Goal: Task Accomplishment & Management: Manage account settings

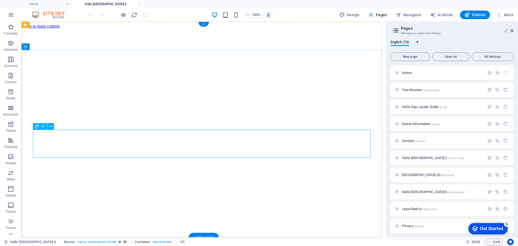
scroll to position [144, 0]
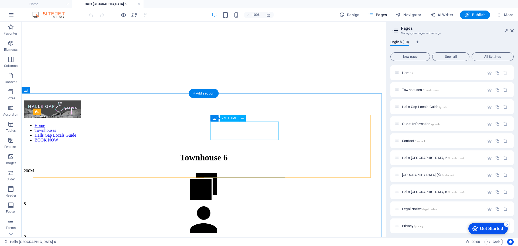
click at [240, 234] on div "0" at bounding box center [204, 236] width 360 height 5
click at [245, 234] on div "0" at bounding box center [204, 236] width 360 height 5
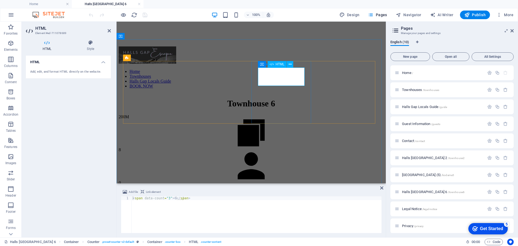
click at [282, 180] on div "0" at bounding box center [251, 182] width 265 height 5
click at [173, 198] on div "< span data-count = "3" > 0 </ span >" at bounding box center [257, 218] width 250 height 44
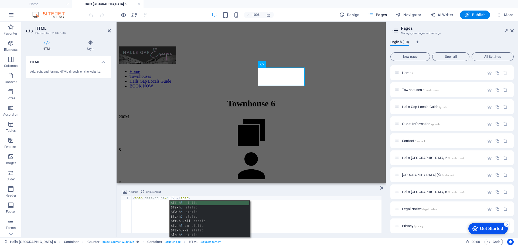
click at [194, 197] on div "< span data-count = "3" > 3 </ span >" at bounding box center [257, 218] width 250 height 44
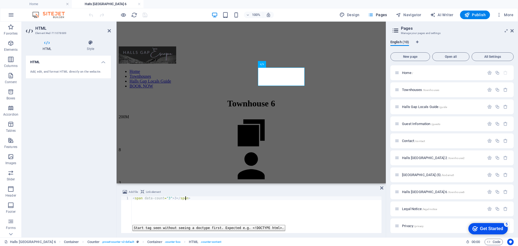
type textarea "<span data-count="3">3</span>"
click at [87, 204] on div "HTML Add, edit, and format HTML directly on the website." at bounding box center [68, 144] width 85 height 177
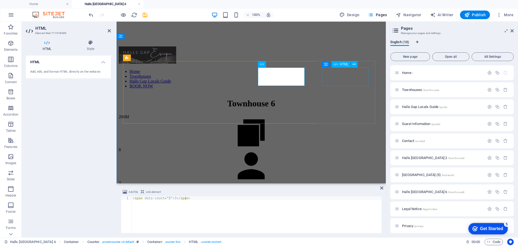
click at [350, 213] on div "0" at bounding box center [251, 215] width 265 height 5
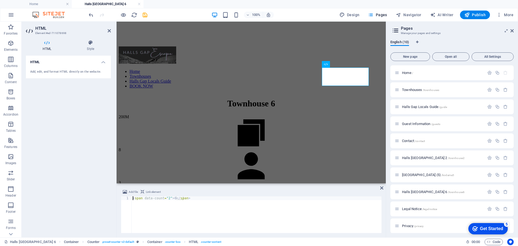
click at [173, 198] on div "< span data-count = "2" > 0 </ span >" at bounding box center [257, 218] width 250 height 44
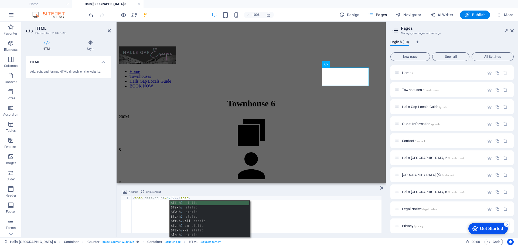
type textarea "<span data-count="2">2</span>"
click at [207, 187] on div "Add file Link element <span data-count="2">2</span> 1 < span data-count = "2" >…" at bounding box center [251, 210] width 269 height 53
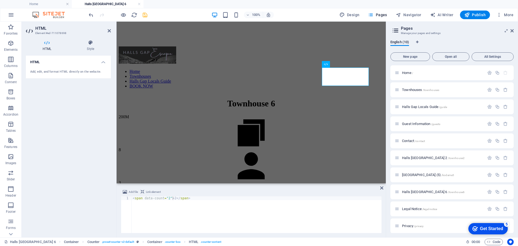
click at [0, 0] on icon "save" at bounding box center [0, 0] width 0 height 0
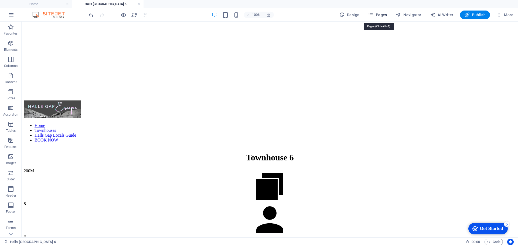
click at [381, 12] on span "Pages" at bounding box center [377, 14] width 19 height 5
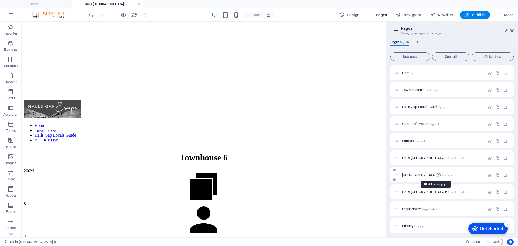
click at [419, 174] on span "Kodama Halls Gap Townhouse (5) /kodama5" at bounding box center [428, 175] width 52 height 4
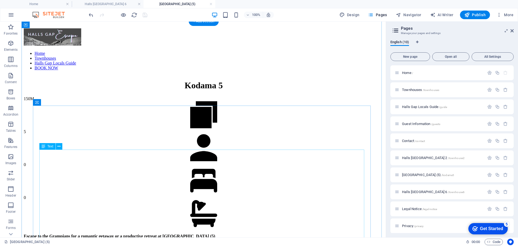
scroll to position [144, 0]
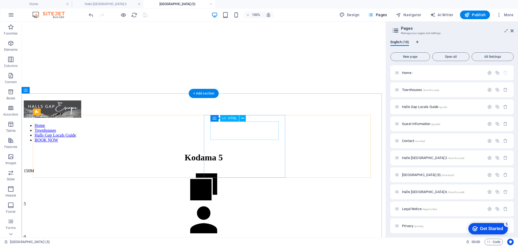
click at [245, 234] on div "0" at bounding box center [204, 236] width 360 height 5
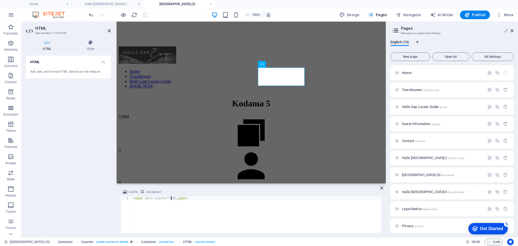
click at [170, 199] on div "< span data-count = "" > 0 </ span >" at bounding box center [257, 218] width 250 height 44
click at [165, 197] on div "< span data-count = "" > 0 </ span >" at bounding box center [257, 218] width 250 height 44
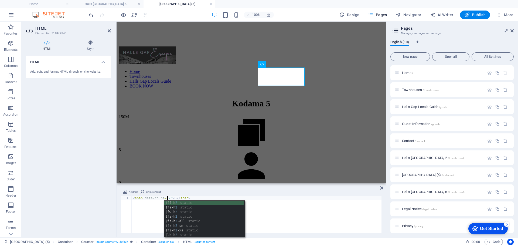
click at [172, 196] on div "< span data-count = "2" > 0 </ span >" at bounding box center [257, 218] width 250 height 44
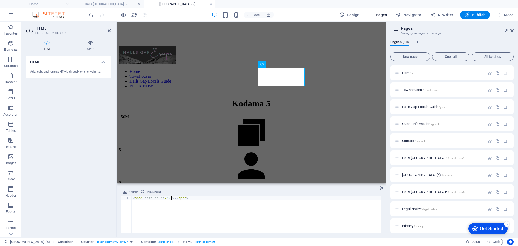
scroll to position [0, 3]
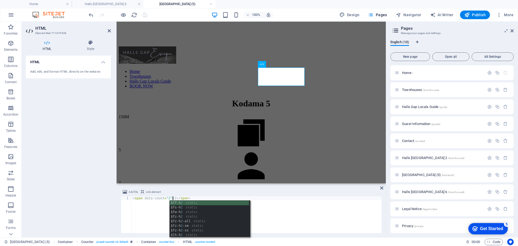
type textarea "<span data-count="2">2</span>"
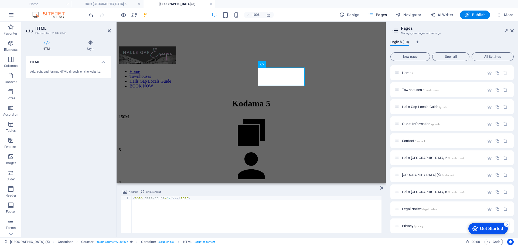
click at [188, 187] on div "Add file Link element <span data-count="2">2</span> 1 < span data-count = "2" >…" at bounding box center [251, 210] width 269 height 53
click at [343, 213] on div "0" at bounding box center [251, 215] width 265 height 5
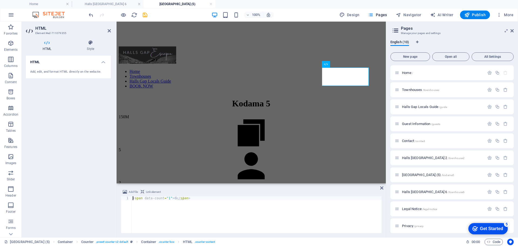
click at [172, 199] on div "< span data-count = "1" > 0 </ span >" at bounding box center [257, 218] width 250 height 44
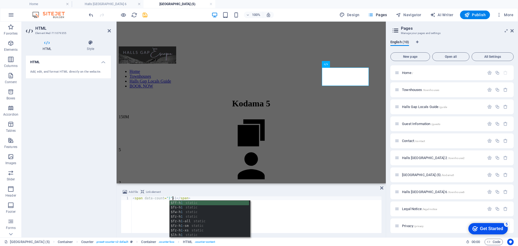
type textarea "<span data-count="1">1</span>"
click at [226, 193] on div "Add file Link element" at bounding box center [251, 193] width 261 height 8
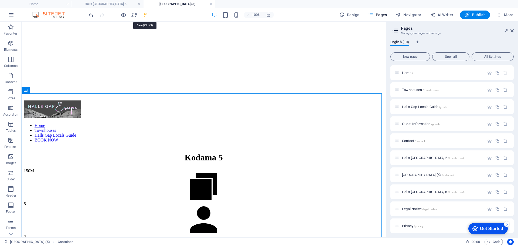
click at [143, 16] on icon "save" at bounding box center [145, 15] width 6 height 6
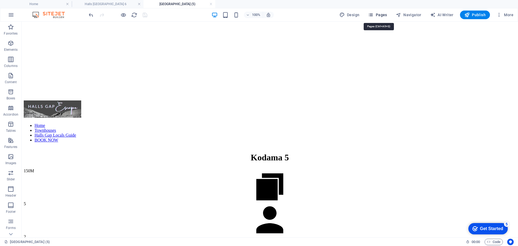
click at [378, 15] on span "Pages" at bounding box center [377, 14] width 19 height 5
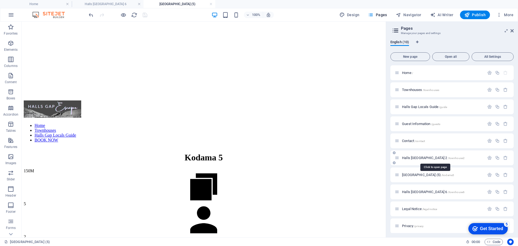
click at [423, 159] on span "Halls Gap Escape Townhouse 2 /townhouse2" at bounding box center [433, 158] width 63 height 4
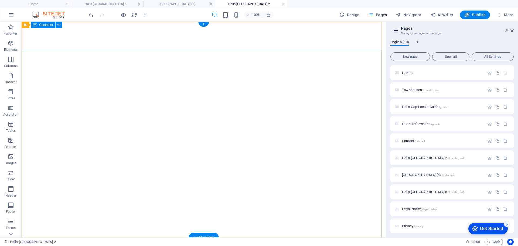
scroll to position [0, 0]
click at [497, 158] on icon "button" at bounding box center [497, 158] width 5 height 5
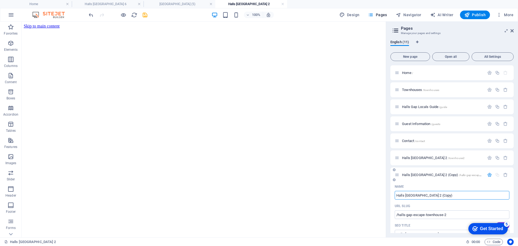
click at [456, 195] on input "Halls Gap Escape Townhouse 2 (Copy)" at bounding box center [452, 195] width 115 height 9
drag, startPoint x: 455, startPoint y: 195, endPoint x: 445, endPoint y: 195, distance: 10.3
click at [445, 195] on input "Halls Gap Escape Townhouse 2 (Copy)" at bounding box center [452, 195] width 115 height 9
type input "Halls [GEOGRAPHIC_DATA] 4"
click at [451, 215] on input "/halls-gap-escape-townhouse-2" at bounding box center [452, 214] width 115 height 9
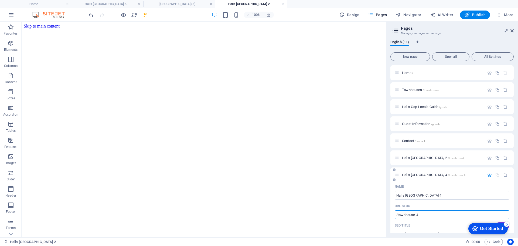
type input "/townhouse-4"
click at [452, 204] on div "URL SLUG" at bounding box center [452, 206] width 115 height 9
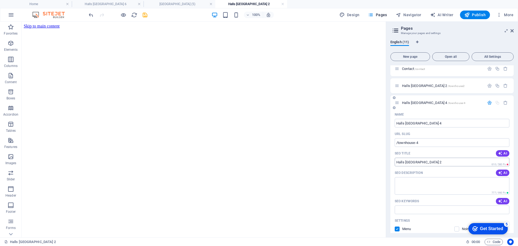
click at [459, 161] on input "Halls [GEOGRAPHIC_DATA] 2" at bounding box center [452, 162] width 115 height 9
type input "Halls [GEOGRAPHIC_DATA] 4"
click at [429, 188] on textarea "SEO Description" at bounding box center [452, 186] width 115 height 18
click at [449, 180] on textarea "Halls Gap Escape Townhouse 4 - 3 bedrooms, 4 beds, sleeps up to 6 guests" at bounding box center [452, 186] width 115 height 18
type textarea "Halls Gap Escape Townhouse 4 - 2 bathrooms, 3 bedrooms, 4 beds, sleeps up to 6 …"
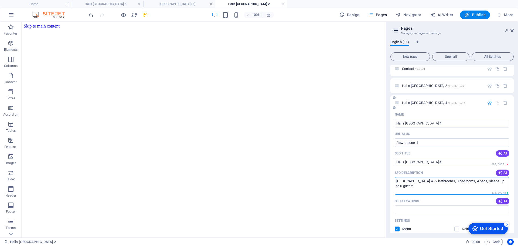
click at [461, 201] on div "SEO Keywords AI" at bounding box center [452, 201] width 115 height 9
click at [431, 213] on input "SEO Keywords" at bounding box center [452, 209] width 115 height 9
type input "Halls Gap Accommodation,"
click at [502, 202] on span "AI" at bounding box center [502, 201] width 9 height 4
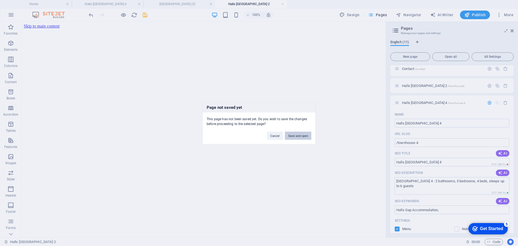
click at [298, 136] on button "Save and open" at bounding box center [298, 135] width 26 height 8
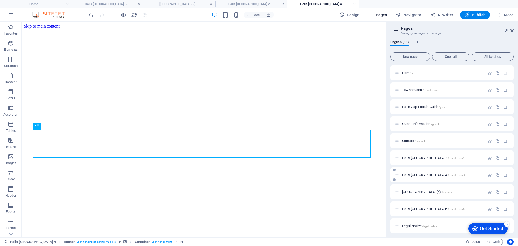
scroll to position [0, 0]
click at [439, 175] on span "Halls Gap Escape Townhouse 4 /townhouse-4" at bounding box center [433, 175] width 63 height 4
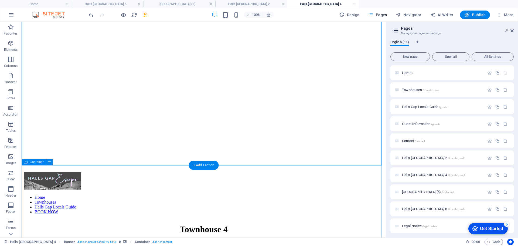
scroll to position [144, 0]
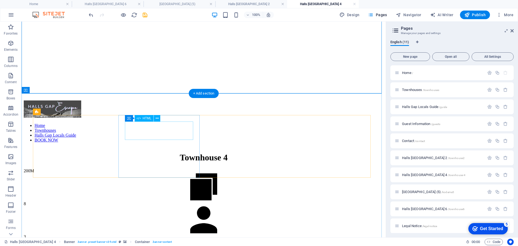
click at [161, 201] on div "8" at bounding box center [204, 203] width 360 height 5
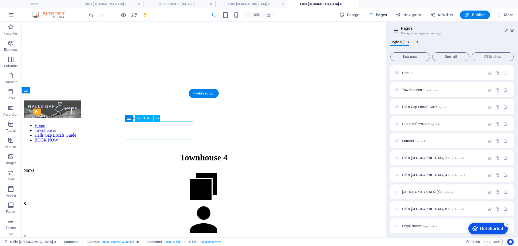
click at [161, 201] on div "8" at bounding box center [204, 203] width 360 height 5
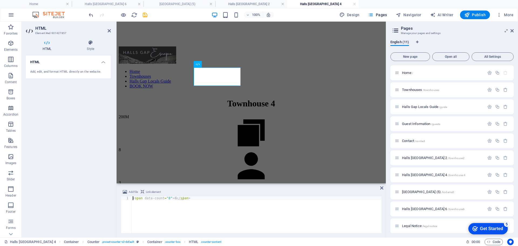
click at [167, 199] on div "< span data-count = "8" > 8 </ span >" at bounding box center [257, 218] width 250 height 44
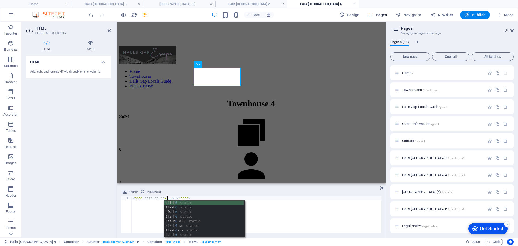
click at [172, 197] on div "< span data-count = "6" > 8 </ span >" at bounding box center [257, 218] width 250 height 44
type textarea "<span data-count="6">6</span>"
click at [184, 189] on div "Add file Link element" at bounding box center [251, 193] width 261 height 8
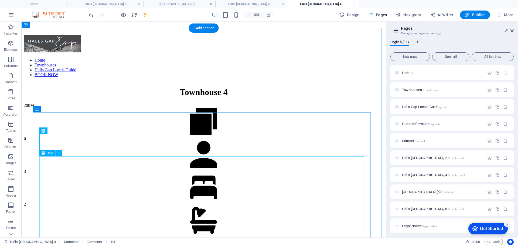
scroll to position [216, 0]
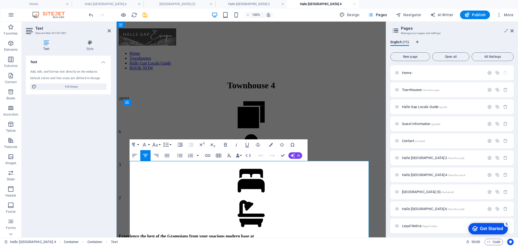
drag, startPoint x: 184, startPoint y: 170, endPoint x: 304, endPoint y: 184, distance: 121.3
copy div "Sleeps 8 - Perfect for 3 couples or families with children! 3 bedrooms - 2 x qu…"
click at [454, 33] on h3 "Manage your pages and settings" at bounding box center [452, 33] width 102 height 5
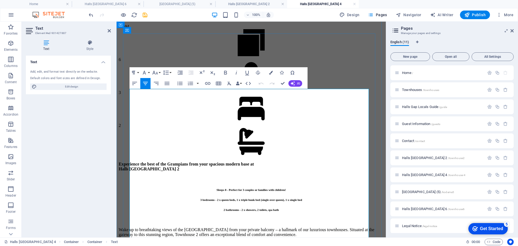
click at [156, 227] on p "Wake up to breathtaking views of the [GEOGRAPHIC_DATA] from your private balcon…" at bounding box center [251, 232] width 265 height 10
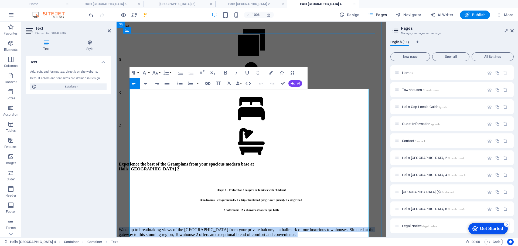
drag, startPoint x: 131, startPoint y: 123, endPoint x: 197, endPoint y: 220, distance: 118.2
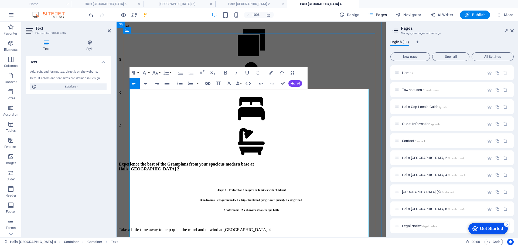
scroll to position [6929, 0]
click at [200, 188] on h6 "Sleeps 8 - Perfect for 3 couples or families with children!" at bounding box center [251, 189] width 265 height 3
drag, startPoint x: 233, startPoint y: 97, endPoint x: 316, endPoint y: 97, distance: 83.2
click at [316, 188] on h6 "Sleeps 6 - Perfect for 3 couples or families with children!" at bounding box center [251, 189] width 265 height 3
drag, startPoint x: 224, startPoint y: 105, endPoint x: 316, endPoint y: 105, distance: 92.3
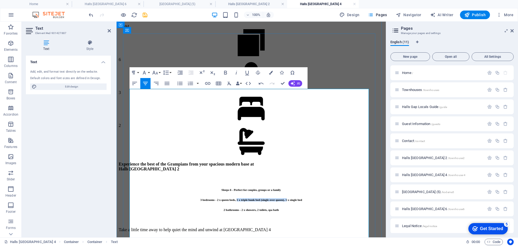
click at [316, 198] on h6 "3 bedrooms - 2 x queen beds, 1 x triple bunk bed (single over queen), 1 x singl…" at bounding box center [251, 199] width 265 height 3
click at [276, 198] on h6 "3 bedrooms - 2 x queen beds, 2 x single bed" at bounding box center [251, 199] width 265 height 3
click at [306, 198] on h6 "3 bedrooms - 2 x queen beds, 2 x king-single bed" at bounding box center [251, 199] width 265 height 3
drag, startPoint x: 130, startPoint y: 137, endPoint x: 265, endPoint y: 154, distance: 136.0
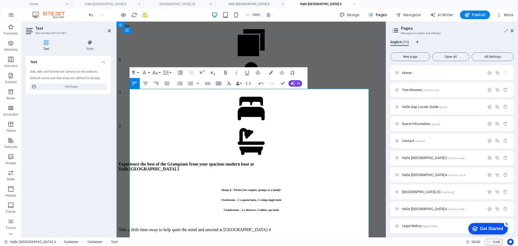
click at [145, 246] on p at bounding box center [251, 248] width 265 height 5
drag, startPoint x: 253, startPoint y: 123, endPoint x: 220, endPoint y: 147, distance: 41.1
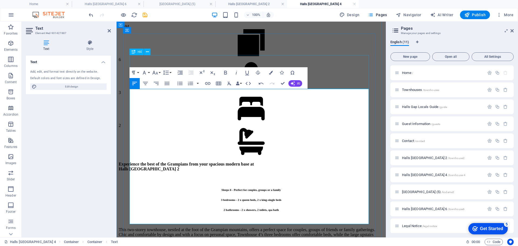
click at [342, 162] on div "Experience the best of the Grampians from your spacious modern base at Halls Ga…" at bounding box center [251, 167] width 265 height 10
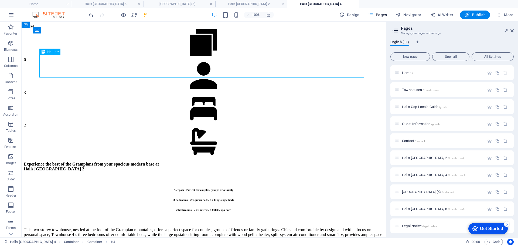
click at [169, 162] on div "Experience the best of the Grampians from your spacious modern base at Halls Ga…" at bounding box center [204, 167] width 360 height 10
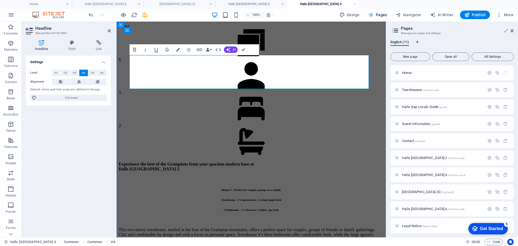
click at [199, 162] on h4 "Experience the best of the Grampians from your spacious modern base at [GEOGRAP…" at bounding box center [251, 167] width 265 height 10
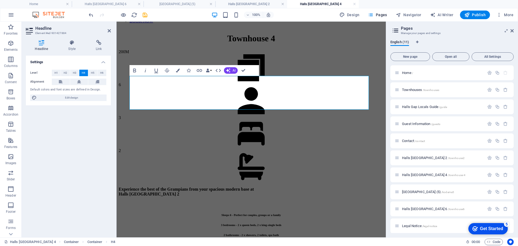
scroll to position [220, 0]
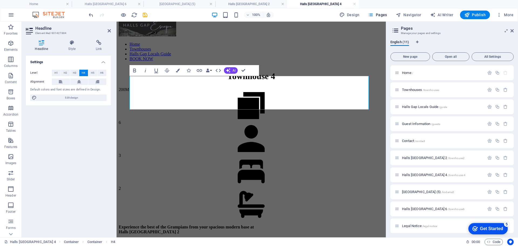
drag, startPoint x: 261, startPoint y: 79, endPoint x: 191, endPoint y: 46, distance: 77.5
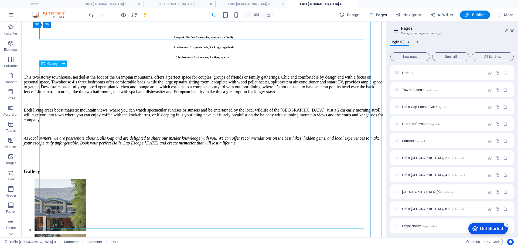
scroll to position [580, 0]
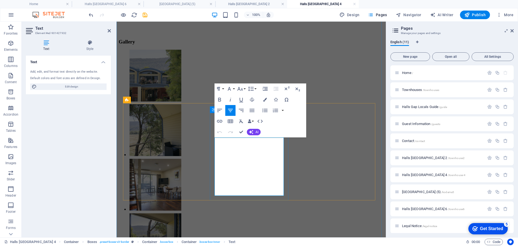
drag, startPoint x: 251, startPoint y: 152, endPoint x: 282, endPoint y: 152, distance: 30.8
drag, startPoint x: 255, startPoint y: 154, endPoint x: 225, endPoint y: 162, distance: 31.0
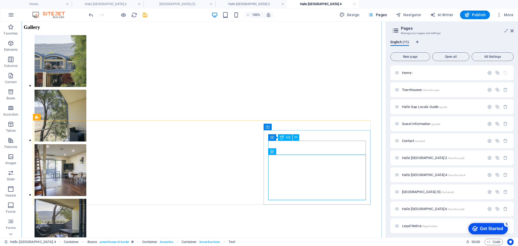
scroll to position [580, 0]
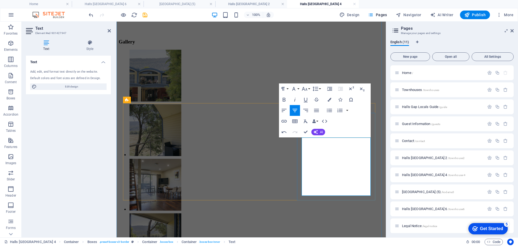
drag, startPoint x: 365, startPoint y: 167, endPoint x: 339, endPoint y: 153, distance: 28.9
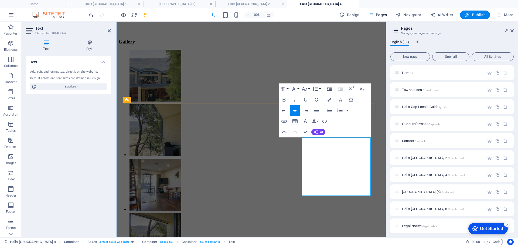
drag, startPoint x: 324, startPoint y: 167, endPoint x: 339, endPoint y: 154, distance: 19.3
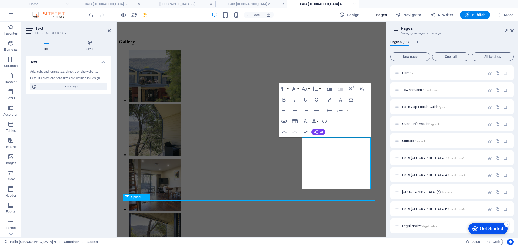
scroll to position [580, 0]
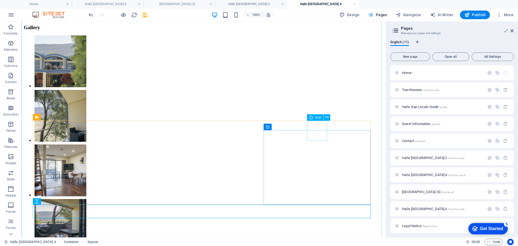
select select "xMidYMid"
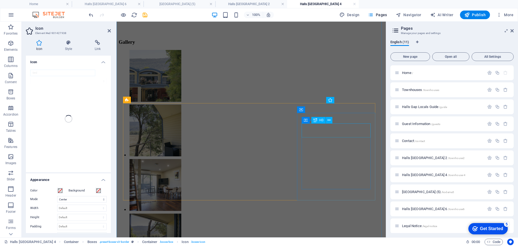
scroll to position [580, 0]
click at [63, 90] on div "bed" at bounding box center [68, 118] width 85 height 107
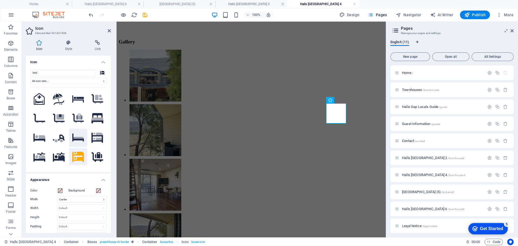
click at [77, 137] on icon at bounding box center [78, 138] width 11 height 2
click at [78, 95] on icon at bounding box center [78, 98] width 12 height 7
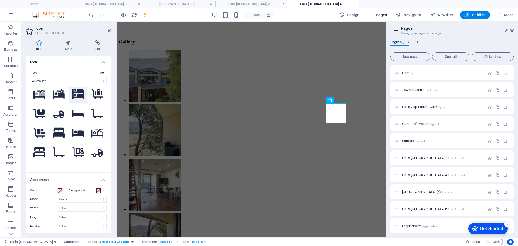
scroll to position [72, 0]
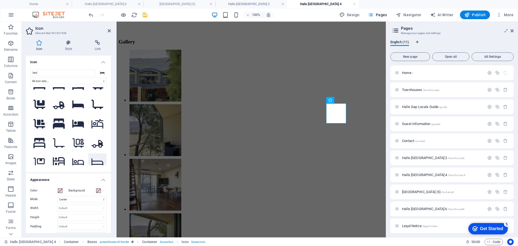
click at [99, 158] on icon at bounding box center [98, 162] width 12 height 8
click at [74, 100] on icon at bounding box center [78, 104] width 12 height 9
click at [75, 122] on icon at bounding box center [78, 124] width 12 height 8
click at [74, 103] on icon at bounding box center [78, 104] width 12 height 8
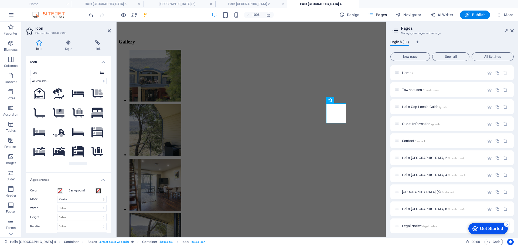
scroll to position [0, 0]
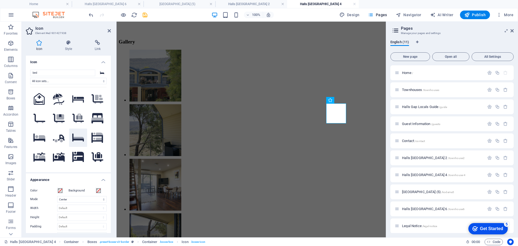
click at [80, 135] on icon ".fa-secondary{opacity:.4}" at bounding box center [78, 137] width 12 height 9
click at [41, 136] on icon at bounding box center [40, 137] width 10 height 4
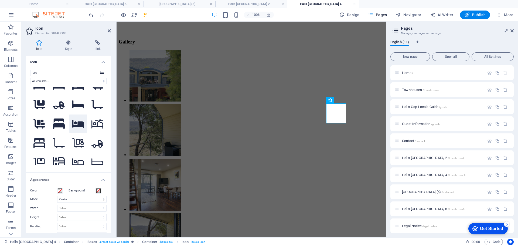
click at [77, 119] on icon at bounding box center [78, 123] width 12 height 9
click at [97, 158] on icon at bounding box center [98, 162] width 12 height 8
click at [78, 121] on icon at bounding box center [78, 124] width 12 height 8
click at [80, 102] on icon at bounding box center [78, 104] width 12 height 8
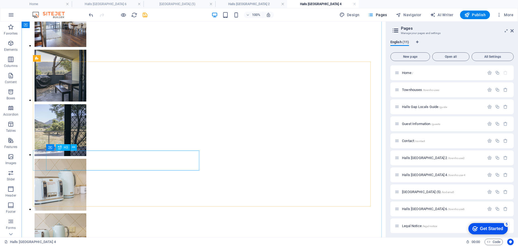
scroll to position [724, 0]
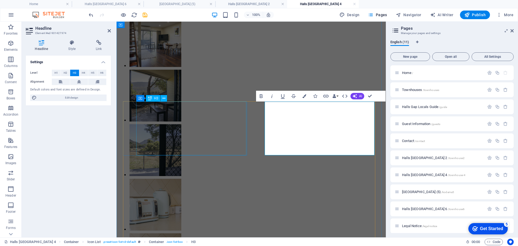
scroll to position [707, 0]
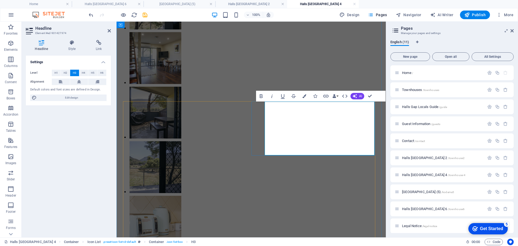
drag, startPoint x: 269, startPoint y: 126, endPoint x: 298, endPoint y: 126, distance: 28.9
drag, startPoint x: 366, startPoint y: 142, endPoint x: 267, endPoint y: 142, distance: 99.1
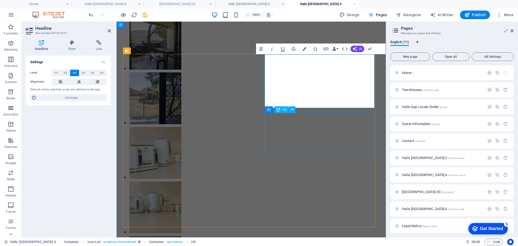
scroll to position [782, 0]
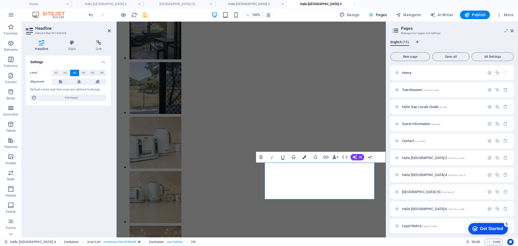
scroll to position [782, 0]
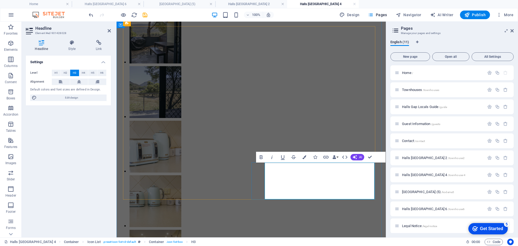
drag, startPoint x: 327, startPoint y: 187, endPoint x: 259, endPoint y: 189, distance: 68.3
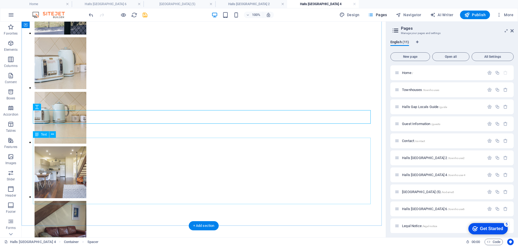
scroll to position [858, 0]
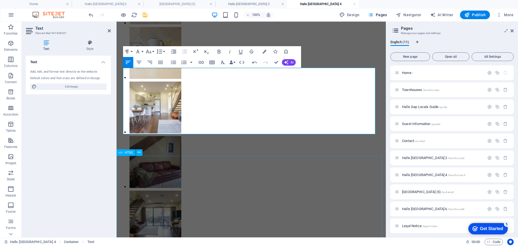
scroll to position [937, 0]
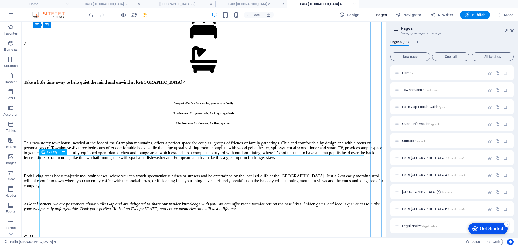
scroll to position [380, 0]
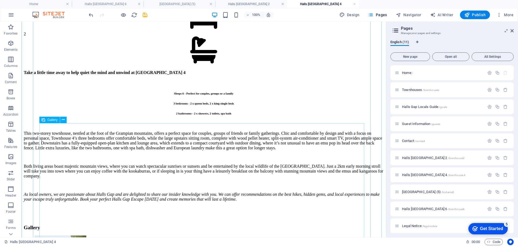
select select "4"
select select "%"
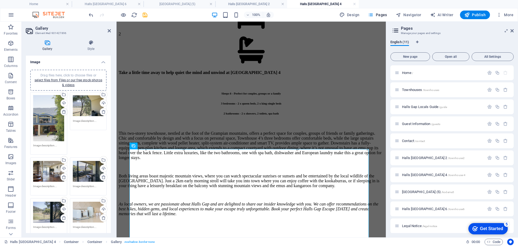
click at [62, 112] on icon at bounding box center [64, 112] width 4 height 4
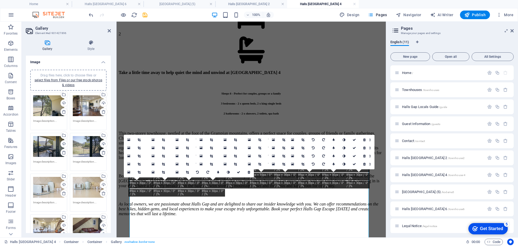
click at [62, 112] on icon at bounding box center [64, 112] width 4 height 4
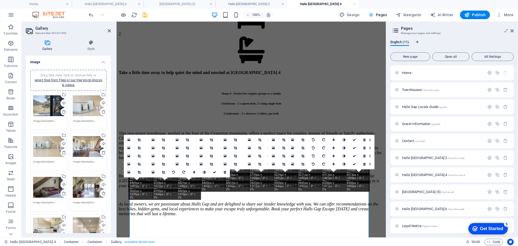
click at [62, 112] on icon at bounding box center [64, 112] width 4 height 4
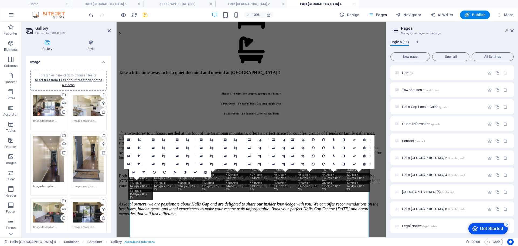
click at [62, 112] on icon at bounding box center [64, 112] width 4 height 4
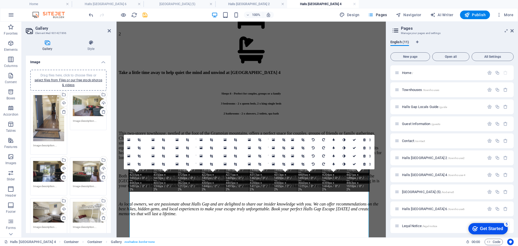
click at [62, 112] on icon at bounding box center [64, 112] width 4 height 4
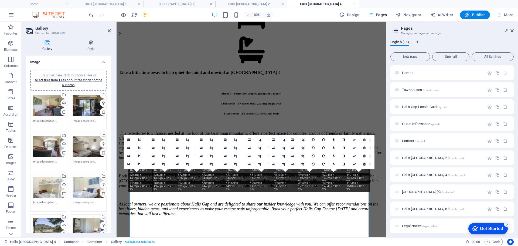
click at [62, 112] on icon at bounding box center [64, 112] width 4 height 4
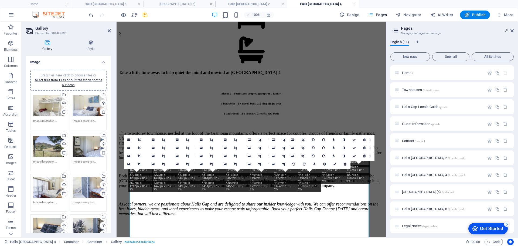
click at [62, 112] on icon at bounding box center [64, 112] width 4 height 4
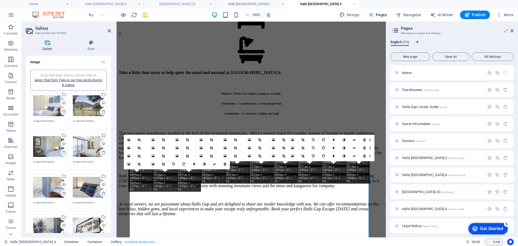
click at [62, 112] on icon at bounding box center [64, 112] width 4 height 4
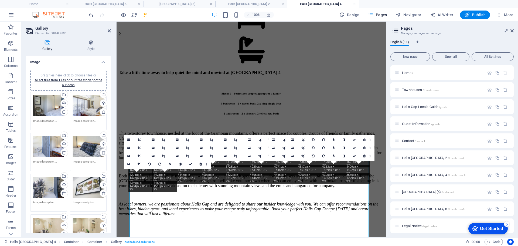
click at [62, 112] on icon at bounding box center [64, 112] width 4 height 4
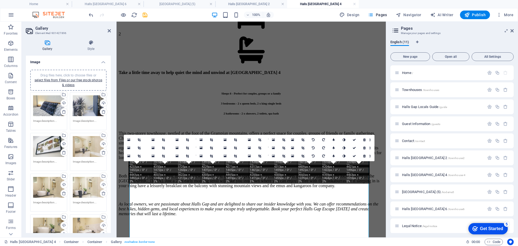
click at [62, 112] on icon at bounding box center [64, 112] width 4 height 4
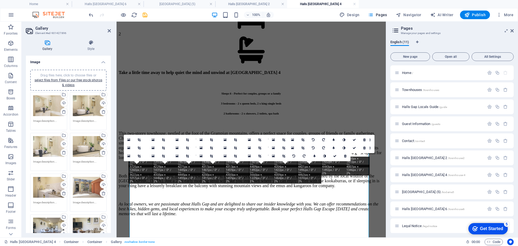
click at [62, 112] on icon at bounding box center [64, 112] width 4 height 4
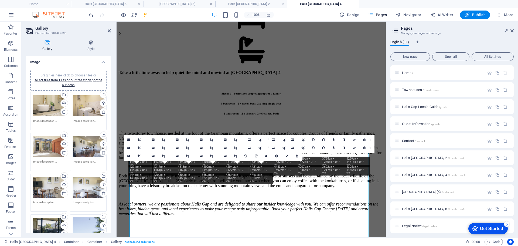
click at [62, 112] on icon at bounding box center [64, 112] width 4 height 4
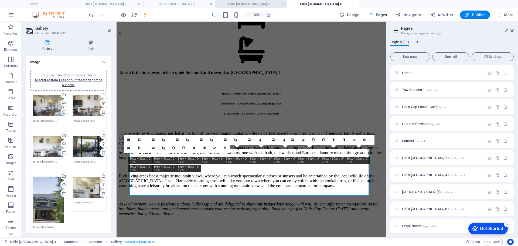
click at [245, 4] on h4 "Halls [GEOGRAPHIC_DATA] 2" at bounding box center [251, 4] width 72 height 6
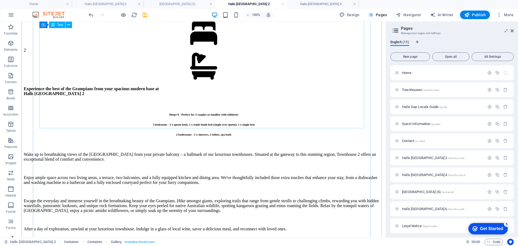
scroll to position [360, 0]
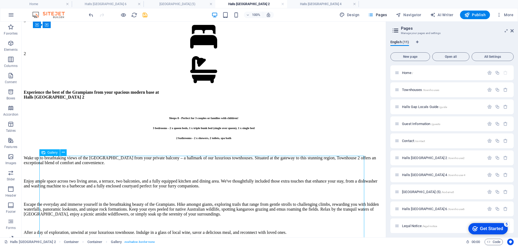
select select "4"
select select "%"
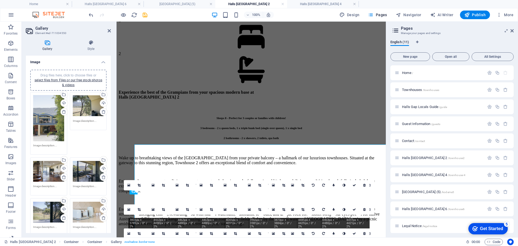
scroll to position [371, 0]
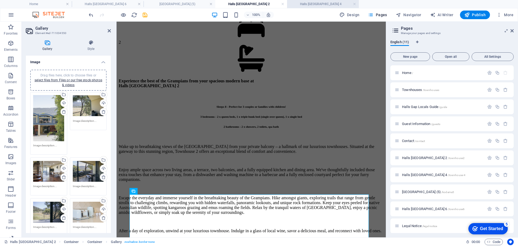
click at [321, 2] on h4 "Halls [GEOGRAPHIC_DATA] 4" at bounding box center [323, 4] width 72 height 6
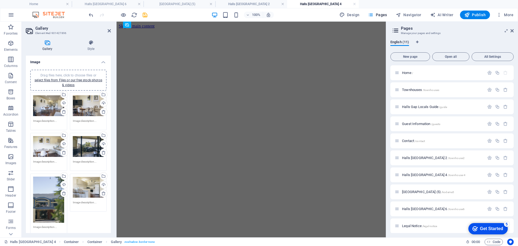
scroll to position [380, 0]
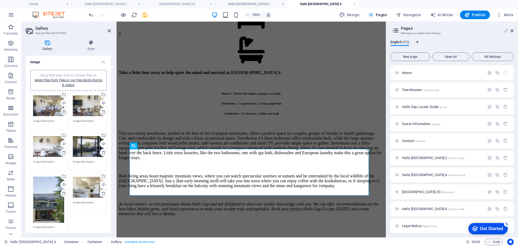
click at [62, 111] on icon at bounding box center [64, 112] width 4 height 4
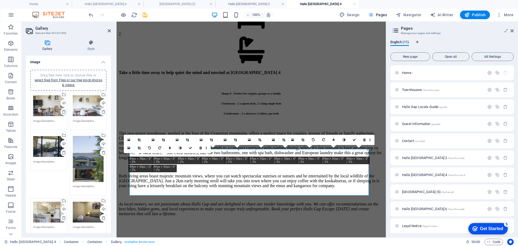
click at [62, 111] on icon at bounding box center [64, 112] width 4 height 4
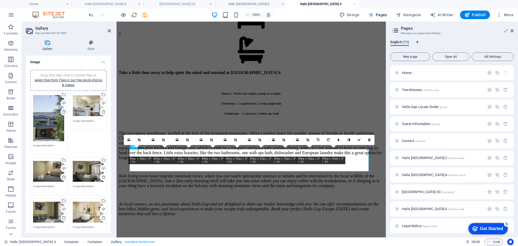
click at [62, 111] on icon at bounding box center [64, 112] width 4 height 4
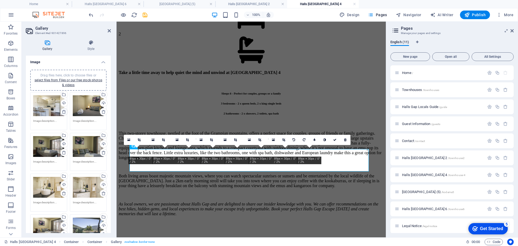
click at [62, 111] on icon at bounding box center [64, 112] width 4 height 4
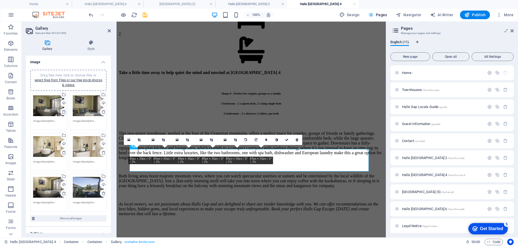
click at [62, 111] on icon at bounding box center [64, 112] width 4 height 4
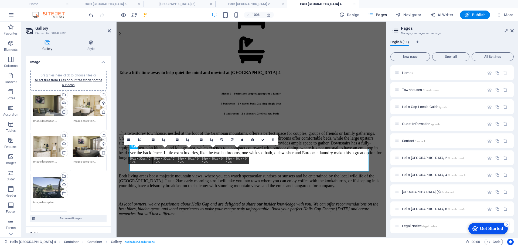
click at [62, 111] on icon at bounding box center [64, 112] width 4 height 4
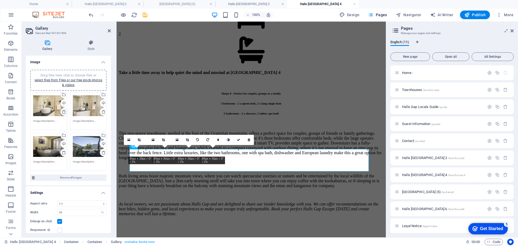
click at [62, 111] on icon at bounding box center [64, 112] width 4 height 4
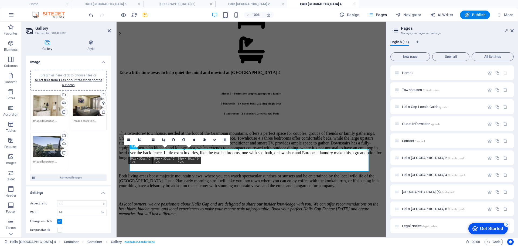
click at [62, 111] on icon at bounding box center [64, 112] width 4 height 4
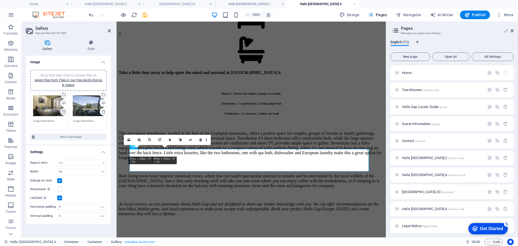
click at [62, 111] on icon at bounding box center [64, 112] width 4 height 4
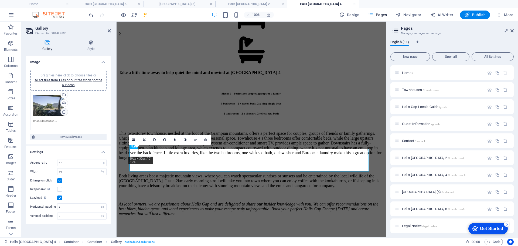
click at [62, 111] on icon at bounding box center [64, 112] width 4 height 4
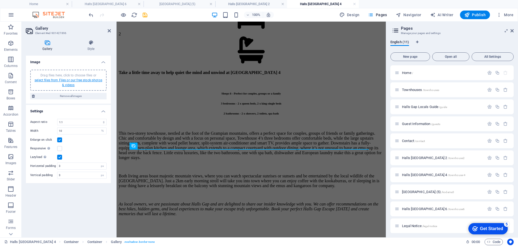
click at [64, 80] on link "select files from Files or our free stock photos & videos" at bounding box center [69, 82] width 68 height 9
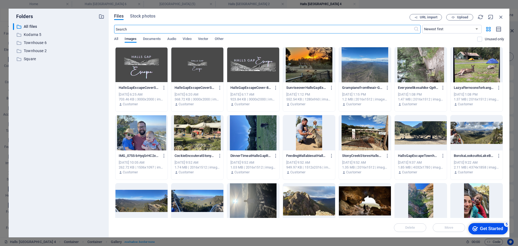
scroll to position [595, 0]
click at [464, 16] on span "Upload" at bounding box center [462, 17] width 11 height 3
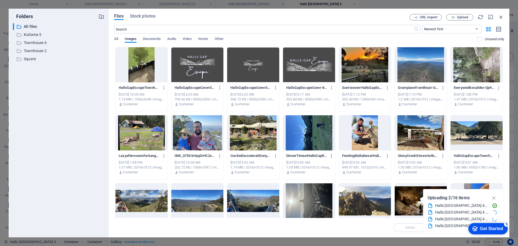
click at [331, 157] on icon "button" at bounding box center [331, 155] width 5 height 5
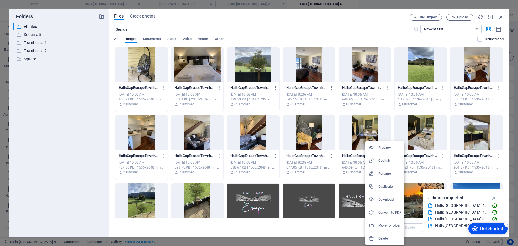
click at [150, 106] on div at bounding box center [259, 123] width 518 height 246
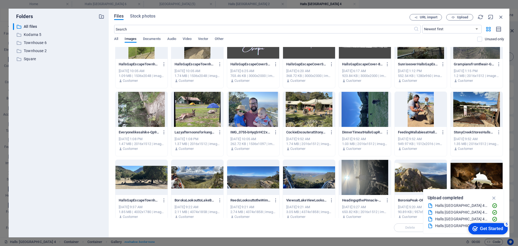
scroll to position [0, 0]
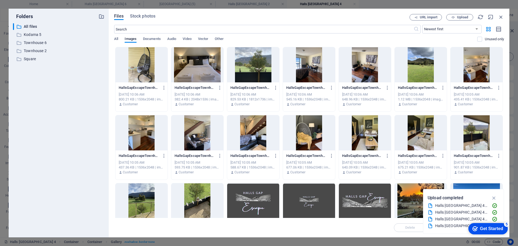
click at [153, 61] on div at bounding box center [142, 64] width 52 height 35
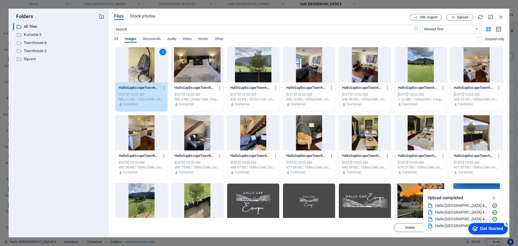
click at [208, 64] on div at bounding box center [197, 64] width 52 height 35
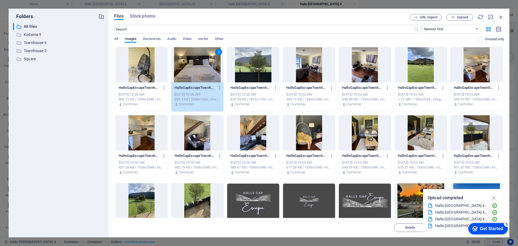
click at [249, 70] on div at bounding box center [253, 64] width 52 height 35
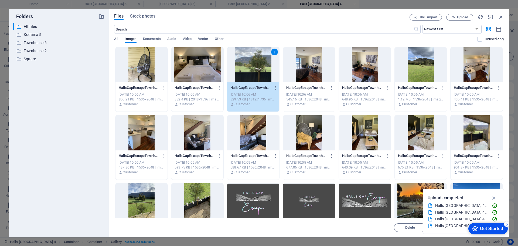
click at [140, 63] on div at bounding box center [142, 64] width 52 height 35
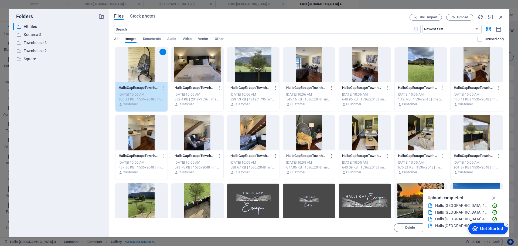
click at [201, 201] on div at bounding box center [197, 200] width 52 height 35
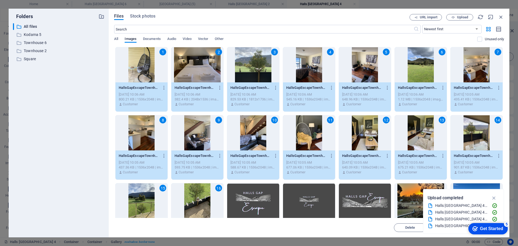
click at [494, 231] on div "Get Started" at bounding box center [491, 228] width 23 height 5
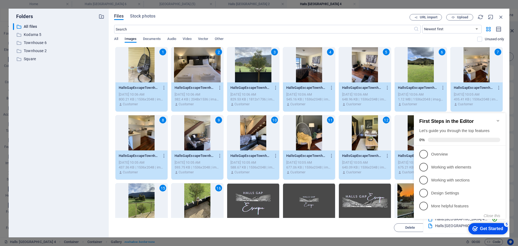
click at [498, 120] on icon "Minimize checklist" at bounding box center [498, 121] width 2 height 2
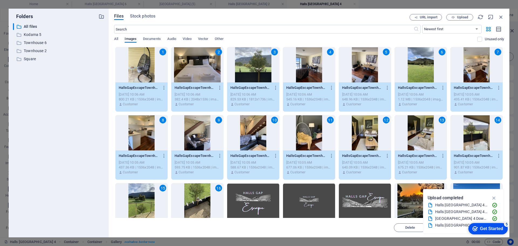
scroll to position [81, 0]
click at [494, 197] on icon "button" at bounding box center [494, 198] width 6 height 6
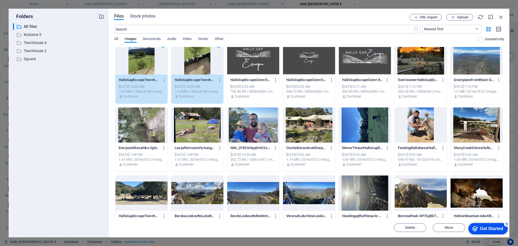
scroll to position [0, 0]
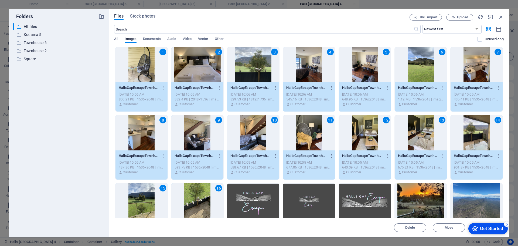
click at [238, 43] on div "All Images Documents Audio Video Vector Other" at bounding box center [295, 42] width 363 height 10
click at [119, 38] on div "All Images Documents Audio Video Vector Other" at bounding box center [295, 42] width 363 height 10
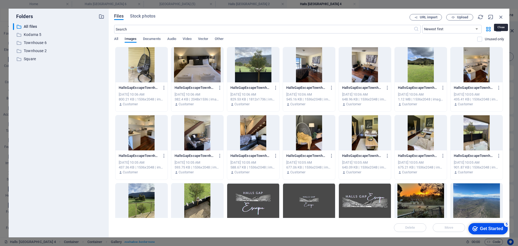
click at [504, 15] on icon "button" at bounding box center [501, 17] width 6 height 6
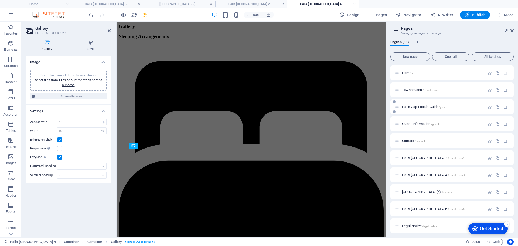
scroll to position [380, 0]
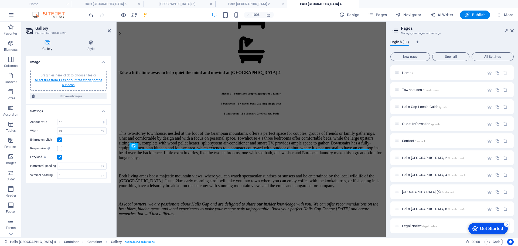
click at [69, 80] on link "select files from Files or our free stock photos & videos" at bounding box center [69, 82] width 68 height 9
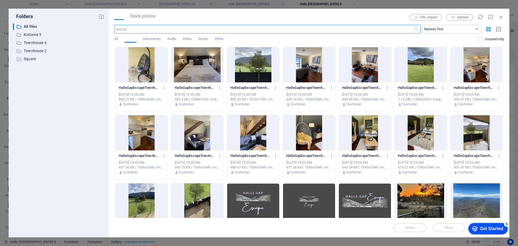
scroll to position [595, 0]
click at [147, 60] on div at bounding box center [142, 64] width 52 height 35
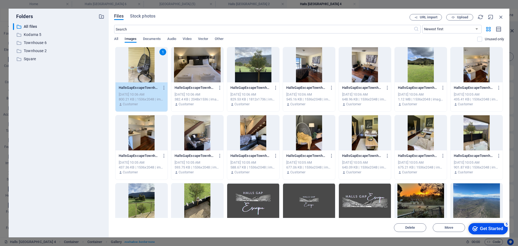
click at [195, 200] on div at bounding box center [197, 200] width 52 height 35
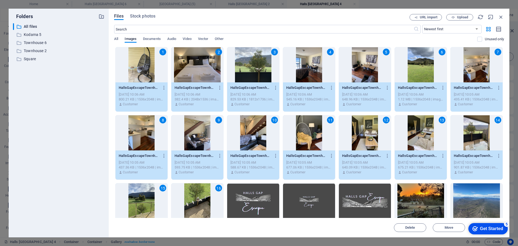
click at [481, 227] on div "Get Started" at bounding box center [491, 228] width 23 height 5
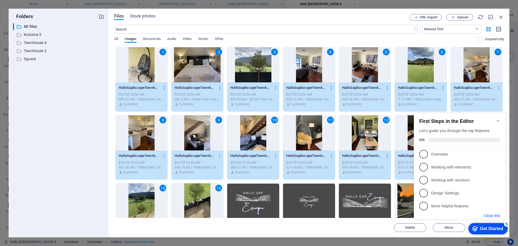
click at [490, 216] on button "Close this" at bounding box center [492, 216] width 16 height 4
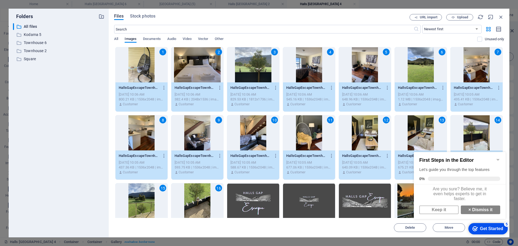
click at [499, 157] on icon "Minimize checklist" at bounding box center [498, 159] width 4 height 4
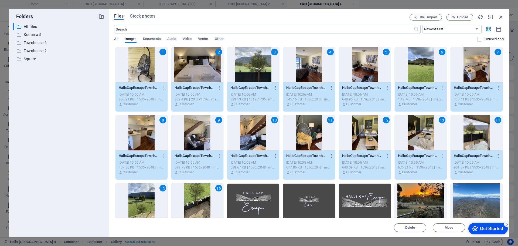
click at [491, 226] on div "Get Started" at bounding box center [491, 228] width 23 height 5
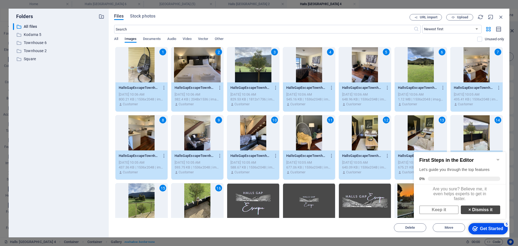
click at [486, 214] on link "× Dismiss it" at bounding box center [480, 209] width 39 height 9
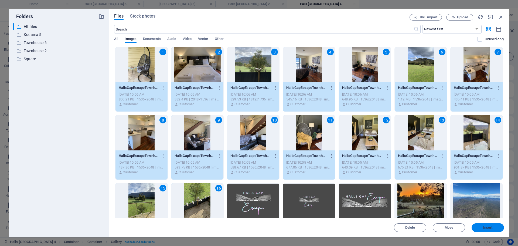
click at [497, 228] on span "Insert" at bounding box center [488, 227] width 28 height 3
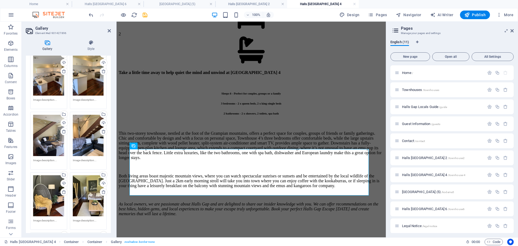
scroll to position [216, 0]
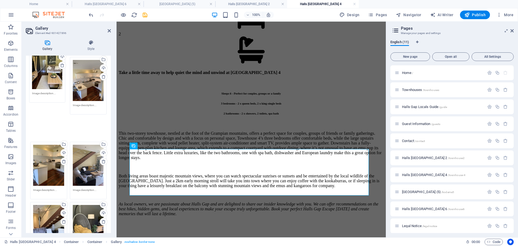
drag, startPoint x: 92, startPoint y: 200, endPoint x: 52, endPoint y: 74, distance: 132.1
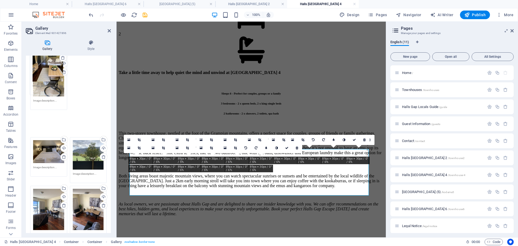
scroll to position [29, 0]
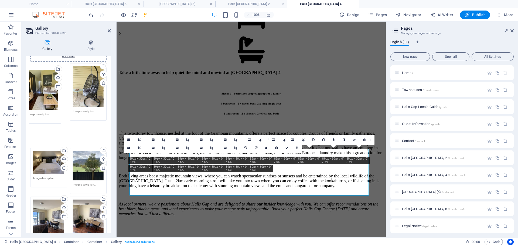
drag, startPoint x: 51, startPoint y: 222, endPoint x: 46, endPoint y: 90, distance: 132.1
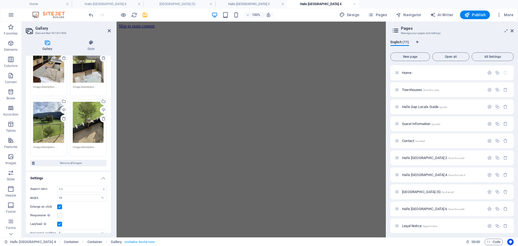
scroll to position [416, 0]
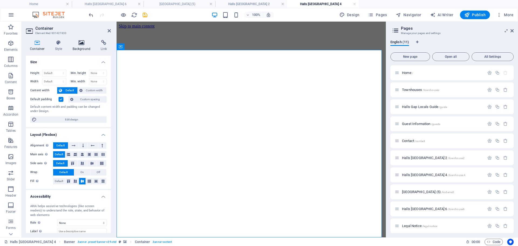
click at [79, 41] on icon at bounding box center [82, 42] width 26 height 5
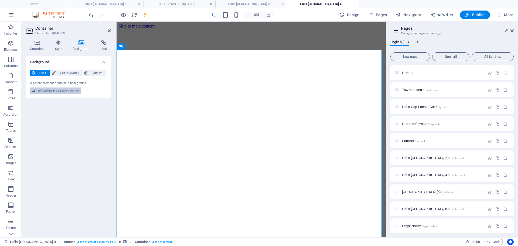
click at [57, 93] on span "Edit background on parent element" at bounding box center [59, 90] width 42 height 6
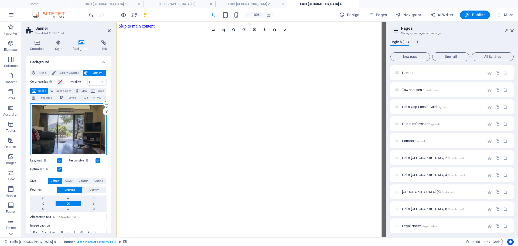
click at [86, 122] on div "Drag files here, click to choose files or select files from Files or our free s…" at bounding box center [68, 129] width 76 height 52
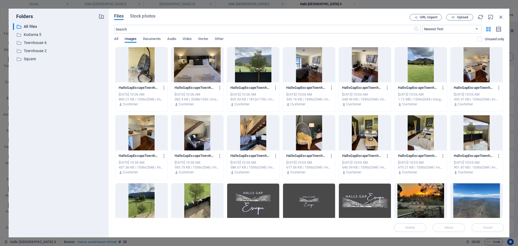
click at [366, 142] on div at bounding box center [365, 132] width 52 height 35
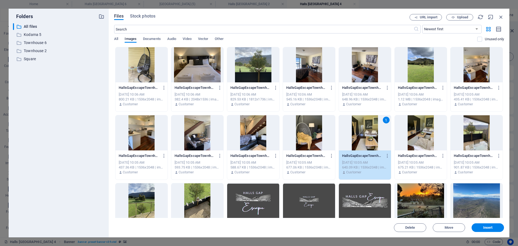
click at [366, 142] on div "1" at bounding box center [365, 132] width 52 height 35
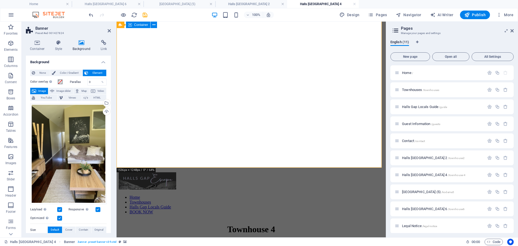
scroll to position [0, 0]
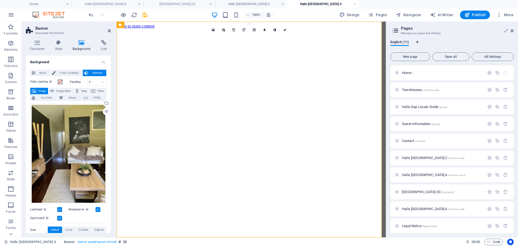
click at [109, 33] on header "Banner Preset #ed-901427824" at bounding box center [68, 29] width 85 height 14
click at [109, 31] on icon at bounding box center [109, 31] width 3 height 4
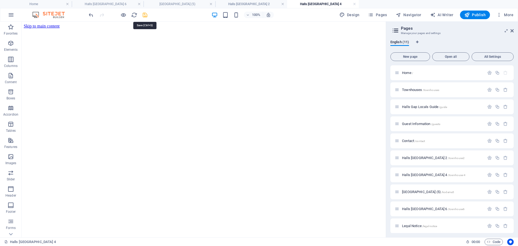
click at [147, 15] on icon "save" at bounding box center [145, 15] width 6 height 6
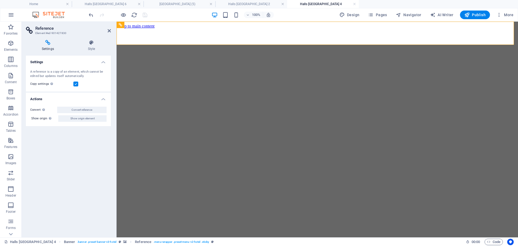
click at [44, 40] on icon at bounding box center [48, 42] width 44 height 5
click at [78, 118] on span "Show origin element" at bounding box center [82, 118] width 24 height 6
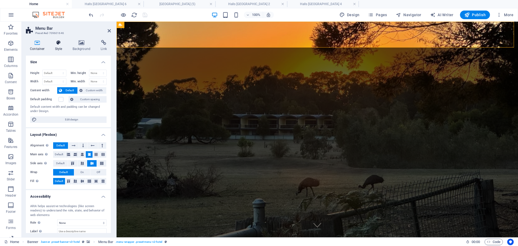
click at [58, 45] on icon at bounding box center [58, 42] width 15 height 5
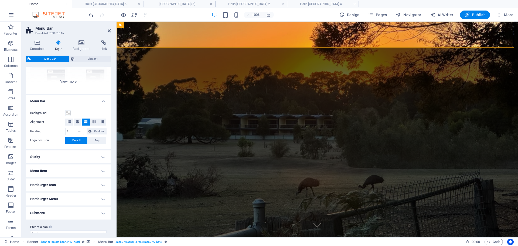
scroll to position [72, 0]
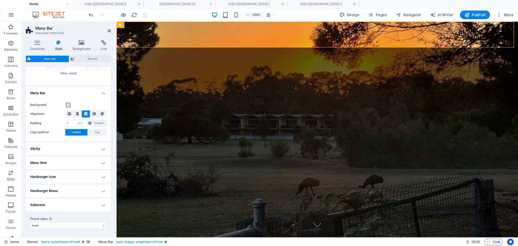
click at [65, 163] on h4 "Menu Item" at bounding box center [68, 162] width 85 height 13
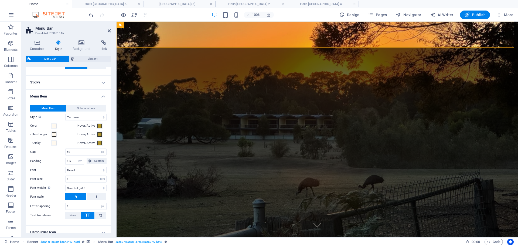
scroll to position [144, 0]
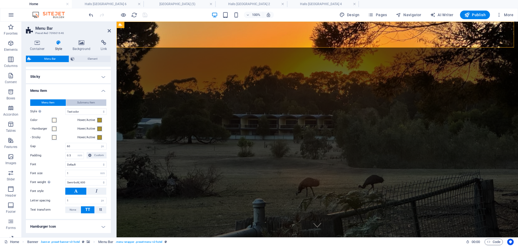
click at [99, 103] on button "Submenu Item" at bounding box center [86, 102] width 41 height 6
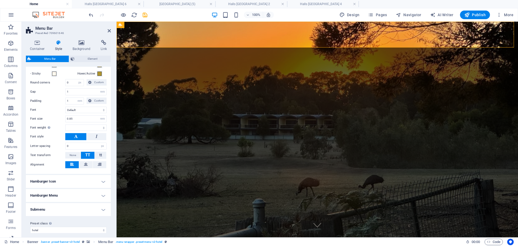
scroll to position [212, 0]
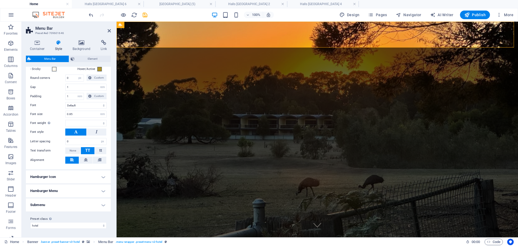
click at [69, 201] on h4 "Submenu" at bounding box center [68, 204] width 85 height 13
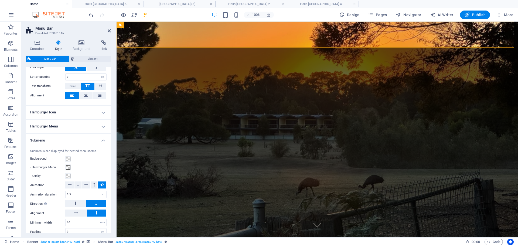
scroll to position [306, 0]
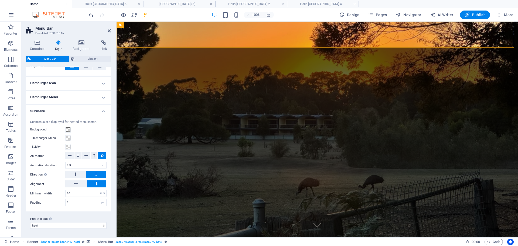
select select
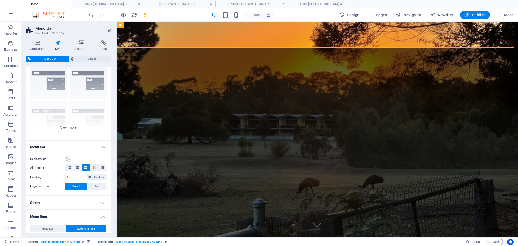
scroll to position [0, 0]
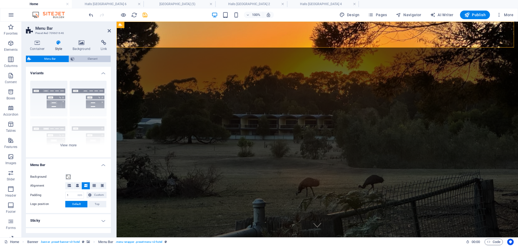
click at [89, 60] on span "Element" at bounding box center [92, 59] width 33 height 6
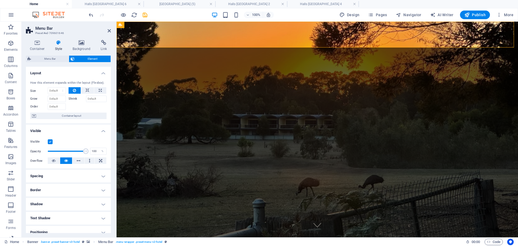
click at [54, 181] on h4 "Spacing" at bounding box center [68, 176] width 85 height 13
click at [57, 174] on h4 "Spacing" at bounding box center [68, 175] width 85 height 10
click at [55, 59] on span "Menu Bar" at bounding box center [50, 59] width 35 height 6
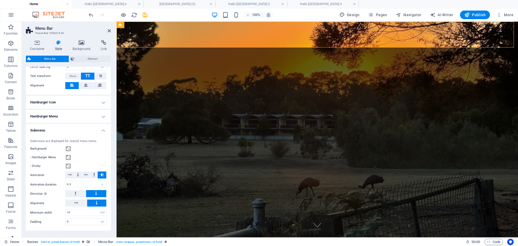
scroll to position [288, 0]
click at [70, 100] on h4 "Hamburger Icon" at bounding box center [68, 101] width 85 height 13
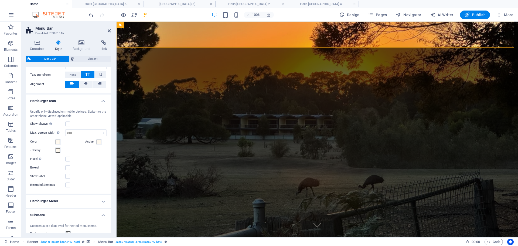
scroll to position [360, 0]
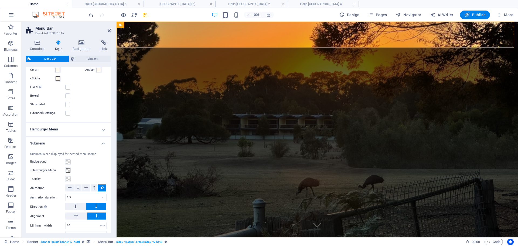
click at [66, 129] on h4 "Hamburger Menu" at bounding box center [68, 129] width 85 height 13
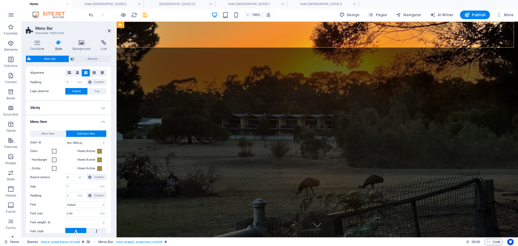
scroll to position [0, 0]
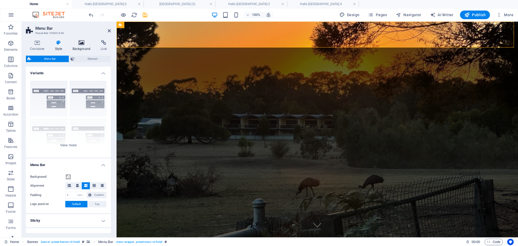
click at [79, 44] on icon at bounding box center [82, 42] width 26 height 5
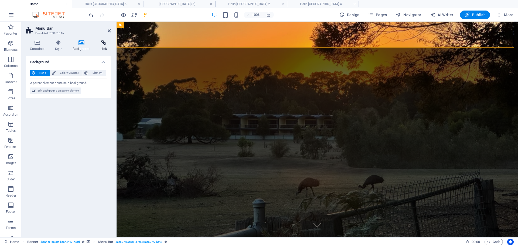
click at [103, 42] on icon at bounding box center [104, 42] width 14 height 5
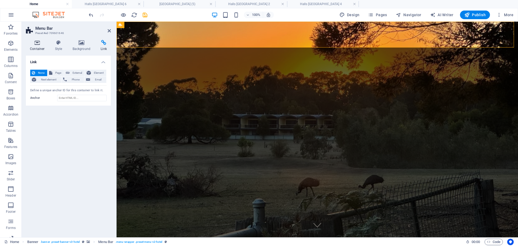
click at [36, 45] on icon at bounding box center [37, 42] width 23 height 5
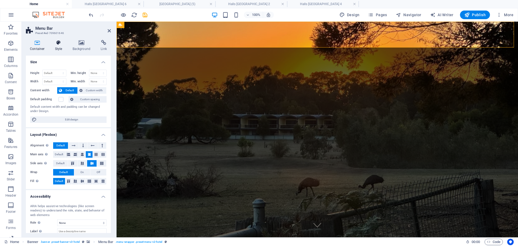
click at [58, 46] on h4 "Style" at bounding box center [60, 45] width 18 height 11
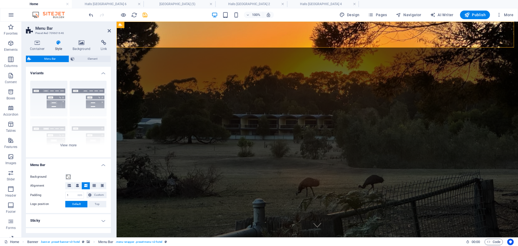
click at [111, 30] on aside "Menu Bar Preset #ed-709601646 Container Style Background Link Size Height Defau…" at bounding box center [69, 130] width 95 height 216
select select
select select "1"
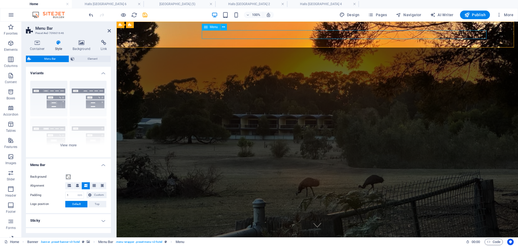
select select
select select "2"
select select
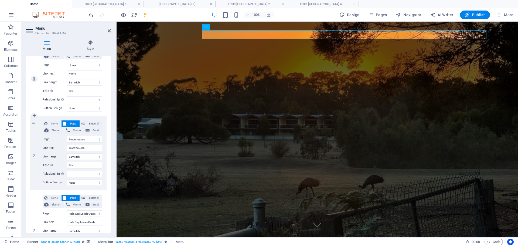
scroll to position [72, 0]
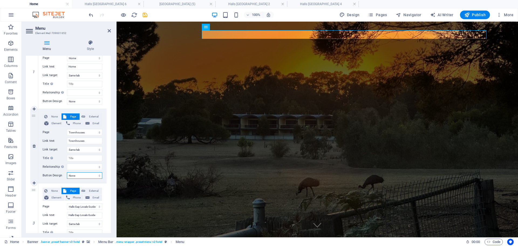
click at [80, 176] on select "None Default Primary Secondary" at bounding box center [84, 175] width 35 height 6
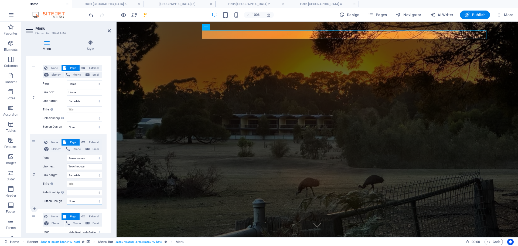
scroll to position [42, 0]
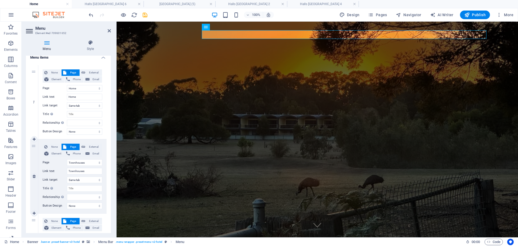
click at [34, 145] on div "2" at bounding box center [34, 176] width 8 height 74
click at [35, 212] on icon at bounding box center [34, 213] width 3 height 4
select select
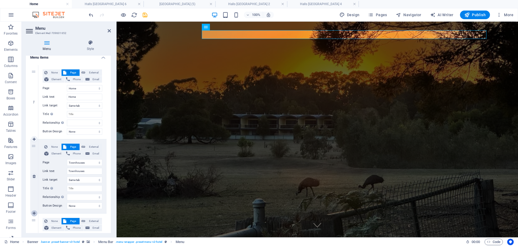
select select "2"
type input "Halls Gap Locals Guide"
select select
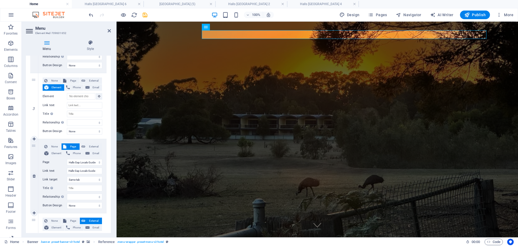
scroll to position [186, 0]
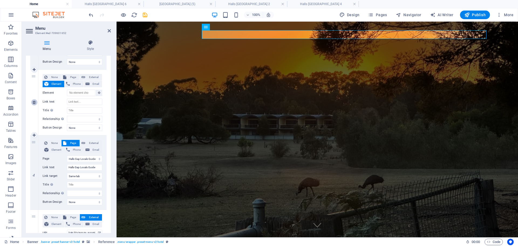
click at [34, 102] on icon at bounding box center [34, 102] width 3 height 4
select select
select select "2"
type input "Halls Gap Locals Guide"
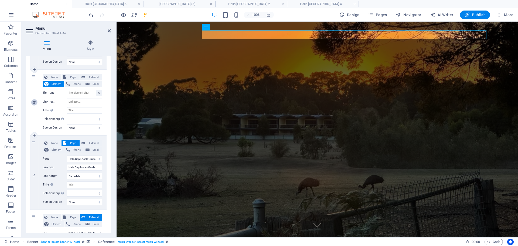
select select
type input "https://book-directonline.com/properties/HallsGapEscapeTownhouses"
type input "BOOK NOW"
select select "blank"
select select
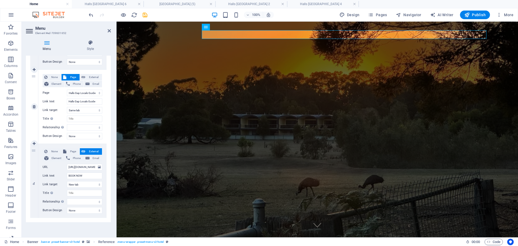
click at [75, 75] on span "Page" at bounding box center [73, 77] width 10 height 6
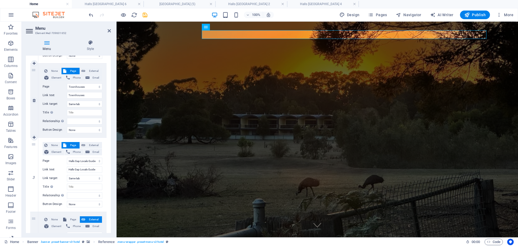
scroll to position [114, 0]
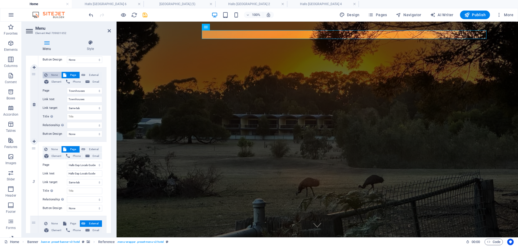
click at [52, 74] on span "None" at bounding box center [54, 75] width 11 height 6
select select
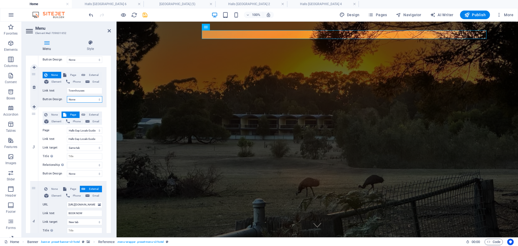
click at [87, 99] on select "None Default Primary Secondary" at bounding box center [84, 99] width 35 height 6
select select "default"
click at [67, 96] on select "None Default Primary Secondary" at bounding box center [84, 99] width 35 height 6
select select
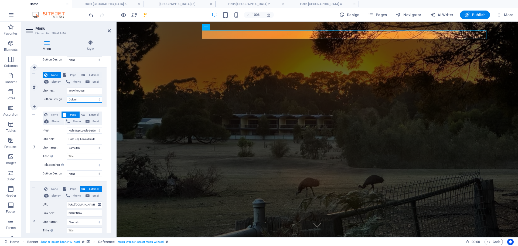
select select
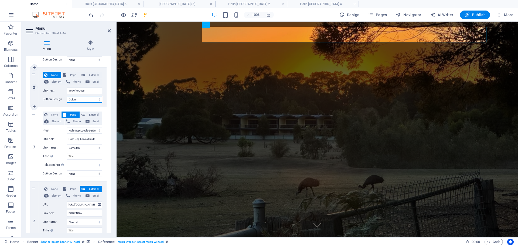
click at [84, 102] on select "None Default Primary Secondary" at bounding box center [84, 99] width 35 height 6
select select "primary"
click at [67, 96] on select "None Default Primary Secondary" at bounding box center [84, 99] width 35 height 6
select select
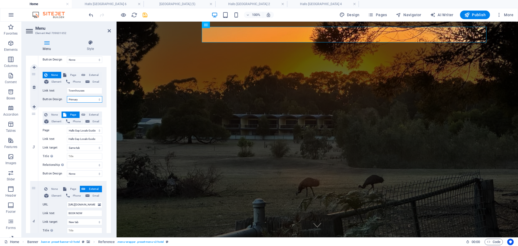
select select
click at [85, 98] on select "None Default Primary Secondary" at bounding box center [84, 99] width 35 height 6
select select "secondary"
click at [67, 96] on select "None Default Primary Secondary" at bounding box center [84, 99] width 35 height 6
select select
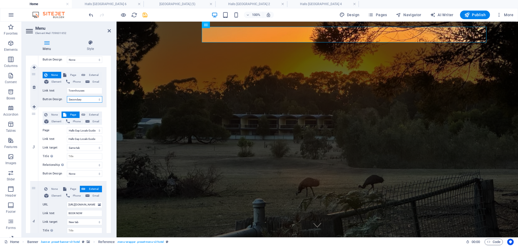
select select
click at [83, 99] on select "None Default Primary Secondary" at bounding box center [84, 99] width 35 height 6
select select
click at [67, 96] on select "None Default Primary Secondary" at bounding box center [84, 99] width 35 height 6
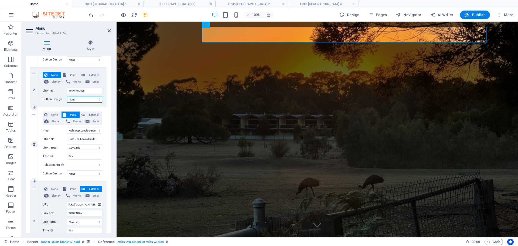
select select
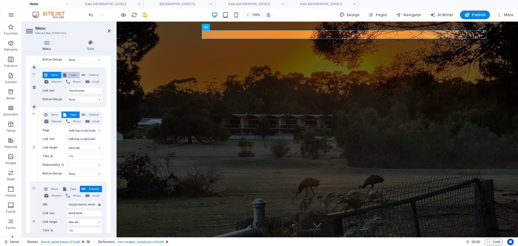
click at [71, 72] on span "Page" at bounding box center [73, 75] width 10 height 6
select select
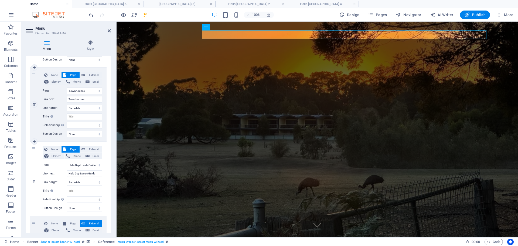
click at [80, 108] on select "New tab Same tab Overlay" at bounding box center [84, 108] width 35 height 6
click at [57, 81] on span "Element" at bounding box center [56, 82] width 12 height 6
select select
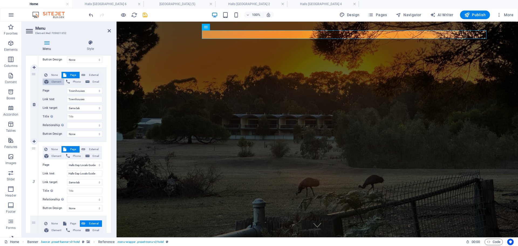
select select
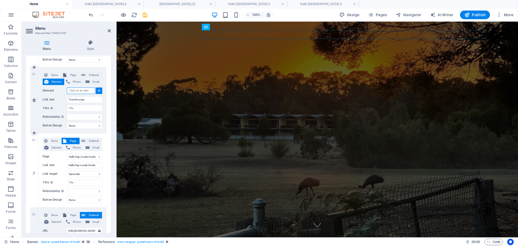
click at [85, 89] on input "Element" at bounding box center [81, 90] width 28 height 6
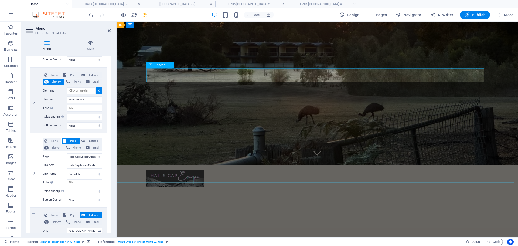
scroll to position [0, 0]
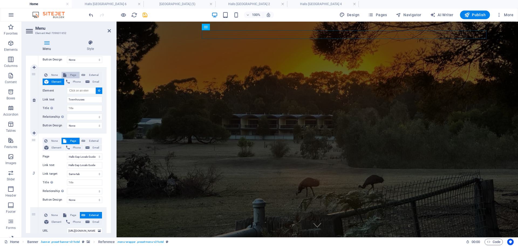
click at [69, 74] on span "Page" at bounding box center [73, 75] width 10 height 6
select select
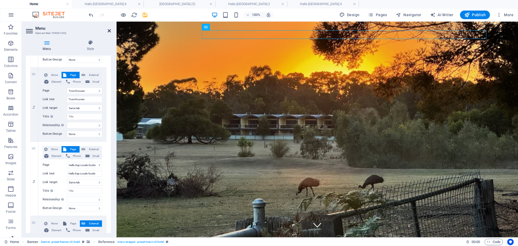
click at [109, 29] on icon at bounding box center [109, 31] width 3 height 4
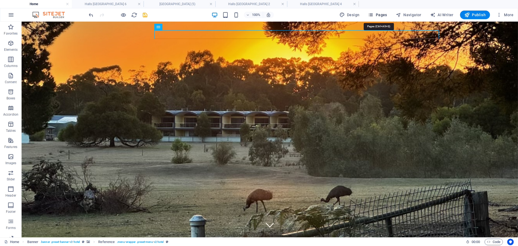
click at [383, 14] on span "Pages" at bounding box center [377, 14] width 19 height 5
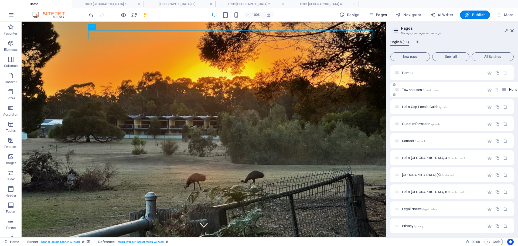
drag, startPoint x: 399, startPoint y: 158, endPoint x: 507, endPoint y: 89, distance: 128.7
click at [507, 89] on div "Home / Townhouses /townhouses Halls Gap Locals Guide /guide Guest Information /…" at bounding box center [452, 149] width 123 height 168
click at [394, 94] on icon at bounding box center [394, 94] width 3 height 3
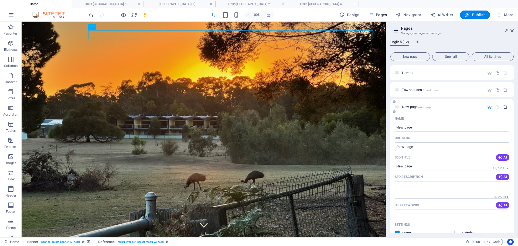
click at [504, 106] on icon "button" at bounding box center [506, 106] width 5 height 5
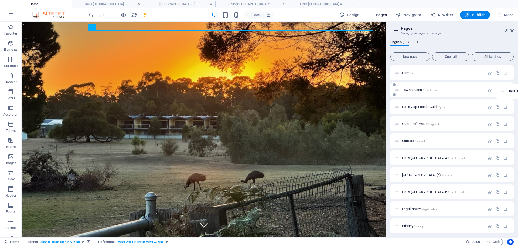
drag, startPoint x: 398, startPoint y: 158, endPoint x: 509, endPoint y: 89, distance: 130.8
click at [509, 89] on div "Home / Townhouses /townhouses Halls Gap Locals Guide /guide Guest Information /…" at bounding box center [452, 149] width 123 height 168
drag, startPoint x: 393, startPoint y: 158, endPoint x: 407, endPoint y: 153, distance: 15.3
click at [407, 153] on div "Halls Gap Escape Townhouse 2 /townhouse2" at bounding box center [452, 157] width 123 height 15
drag, startPoint x: 397, startPoint y: 158, endPoint x: 442, endPoint y: 97, distance: 75.9
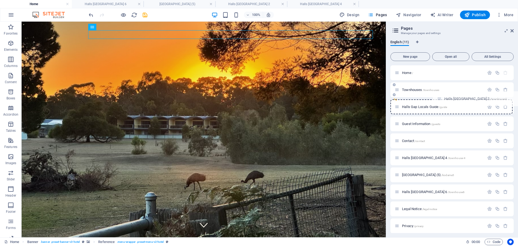
click at [442, 97] on div "Home / Townhouses /townhouses Halls Gap Locals Guide /guide Guest Information /…" at bounding box center [452, 149] width 123 height 168
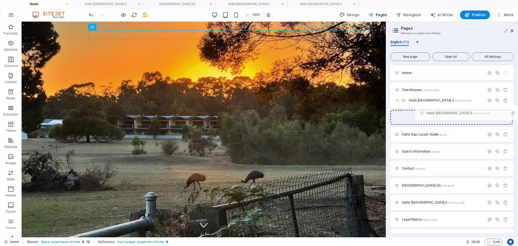
drag, startPoint x: 397, startPoint y: 169, endPoint x: 425, endPoint y: 111, distance: 64.4
click at [425, 111] on div "Home / Townhouses /townhouses Halls Gap Escape Townhouse 2 /townhouse2 Halls Ga…" at bounding box center [452, 154] width 123 height 178
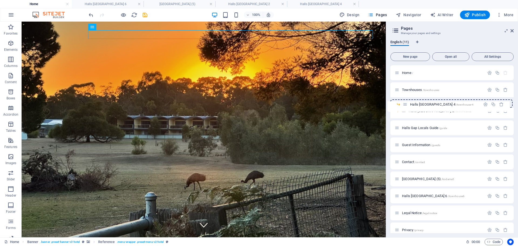
drag, startPoint x: 409, startPoint y: 111, endPoint x: 406, endPoint y: 106, distance: 5.9
click at [406, 106] on div "Home / Townhouses /townhouses Halls Gap Escape Townhouse 2 /townhouse2 Halls Ga…" at bounding box center [452, 151] width 123 height 172
drag, startPoint x: 405, startPoint y: 111, endPoint x: 404, endPoint y: 99, distance: 11.4
click at [404, 99] on div "Home / Townhouses /townhouses Halls Gap Escape Townhouse 4 /townhouse-4 Halls G…" at bounding box center [452, 151] width 123 height 172
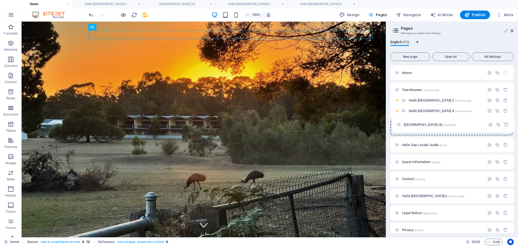
drag, startPoint x: 398, startPoint y: 180, endPoint x: 400, endPoint y: 122, distance: 58.7
click at [400, 122] on div "Home / Townhouses /townhouses Halls Gap Escape Townhouse 2 /townhouse2 Halls Ga…" at bounding box center [452, 151] width 123 height 172
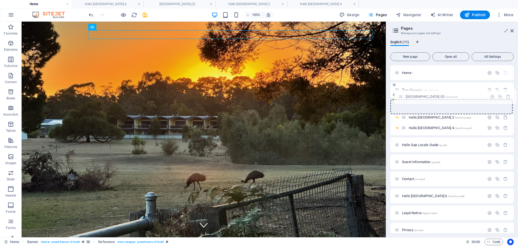
drag, startPoint x: 397, startPoint y: 127, endPoint x: 402, endPoint y: 94, distance: 33.5
click at [402, 94] on div "Home / Townhouses /townhouses Halls Gap Escape Townhouse 2 /townhouse2 Halls Ga…" at bounding box center [452, 142] width 123 height 155
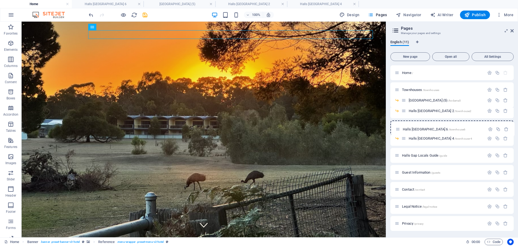
drag, startPoint x: 397, startPoint y: 191, endPoint x: 398, endPoint y: 129, distance: 62.4
click at [398, 129] on div "Home / Townhouses /townhouses Kodama Halls Gap Townhouse (5) /kodama5 Halls Gap…" at bounding box center [452, 148] width 123 height 166
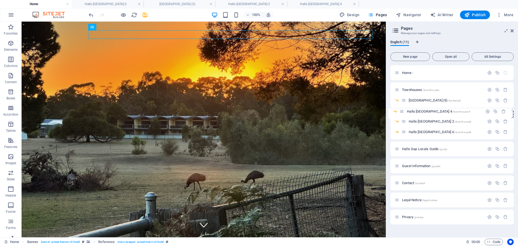
drag, startPoint x: 405, startPoint y: 133, endPoint x: 403, endPoint y: 110, distance: 22.8
click at [403, 110] on div "Home / Townhouses /townhouses Kodama Halls Gap Townhouse (5) /kodama5 Halls Gap…" at bounding box center [452, 144] width 123 height 159
drag, startPoint x: 404, startPoint y: 122, endPoint x: 403, endPoint y: 100, distance: 22.2
click at [403, 100] on div "Home / Townhouses /townhouses Kodama Halls Gap Townhouse (5) /kodama5 Halls Gap…" at bounding box center [452, 144] width 123 height 159
drag, startPoint x: 404, startPoint y: 111, endPoint x: 404, endPoint y: 123, distance: 11.6
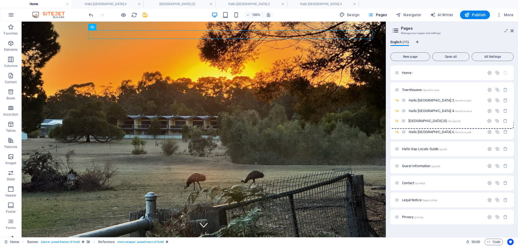
click at [404, 123] on div "Home / Townhouses /townhouses Halls Gap Escape Townhouse 2 /townhouse2 Kodama H…" at bounding box center [452, 144] width 123 height 159
click at [461, 121] on span "/kodama5" at bounding box center [454, 121] width 13 height 3
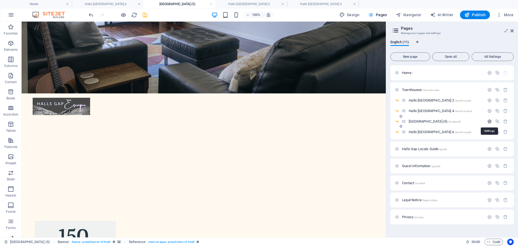
click at [492, 121] on icon "button" at bounding box center [490, 121] width 5 height 5
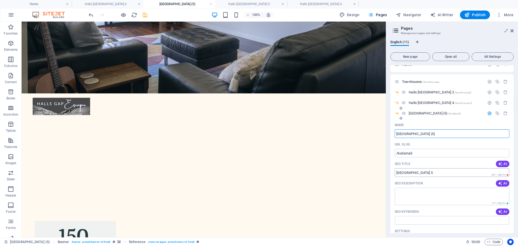
scroll to position [0, 0]
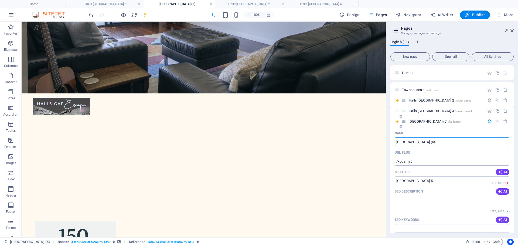
click at [410, 161] on input "/kodama5" at bounding box center [452, 161] width 115 height 9
drag, startPoint x: 412, startPoint y: 161, endPoint x: 398, endPoint y: 160, distance: 13.6
click at [398, 160] on input "/kodama5" at bounding box center [452, 161] width 115 height 9
type input "/townhouse-5"
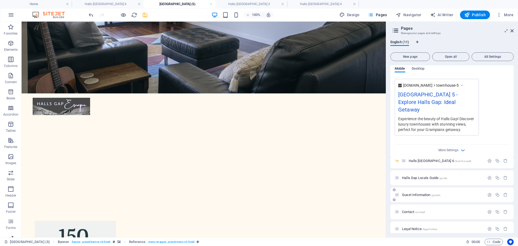
scroll to position [221, 0]
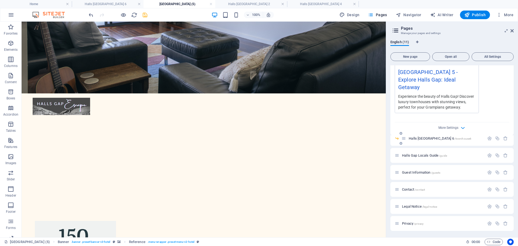
click at [456, 138] on span "Halls Gap Escape Townhouse 6 /townhouse6" at bounding box center [440, 138] width 63 height 4
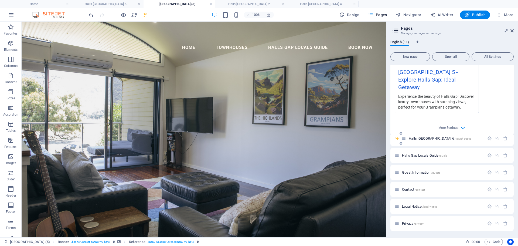
scroll to position [144, 0]
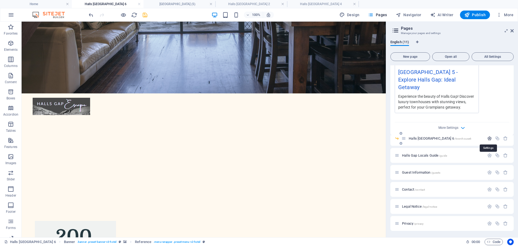
click at [489, 139] on icon "button" at bounding box center [490, 138] width 5 height 5
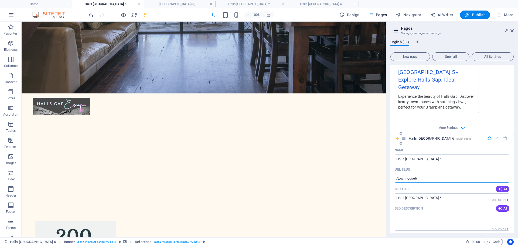
click at [415, 178] on input "/townhouse6" at bounding box center [452, 178] width 115 height 9
type input "/townhouse-6"
click at [464, 148] on div "Name" at bounding box center [452, 150] width 115 height 9
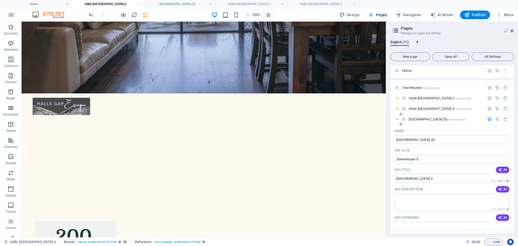
scroll to position [0, 0]
click at [423, 75] on div "Home /" at bounding box center [440, 73] width 90 height 6
click at [490, 119] on icon "button" at bounding box center [490, 121] width 5 height 5
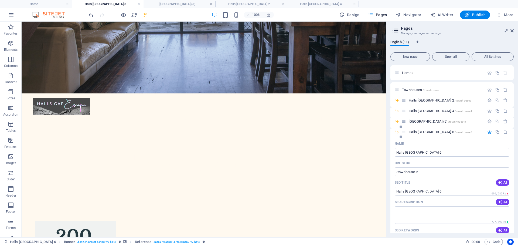
click at [489, 129] on div at bounding box center [498, 132] width 24 height 6
click at [489, 133] on icon "button" at bounding box center [490, 132] width 5 height 5
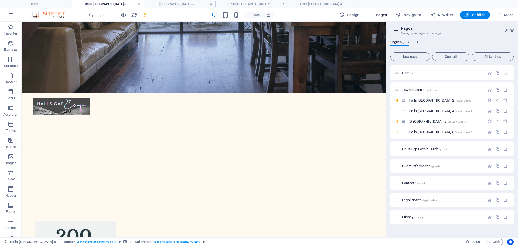
click at [428, 227] on div "Home / Townhouses /townhouses Halls Gap Escape Townhouse 2 /townhouse2 Halls Ga…" at bounding box center [452, 149] width 123 height 168
click at [147, 16] on icon "save" at bounding box center [145, 15] width 6 height 6
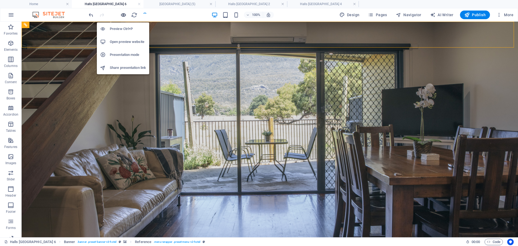
click at [125, 14] on icon "button" at bounding box center [123, 15] width 6 height 6
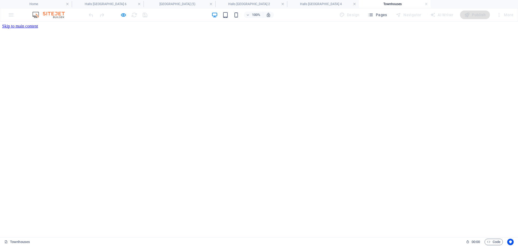
click at [122, 14] on icon "button" at bounding box center [123, 15] width 6 height 6
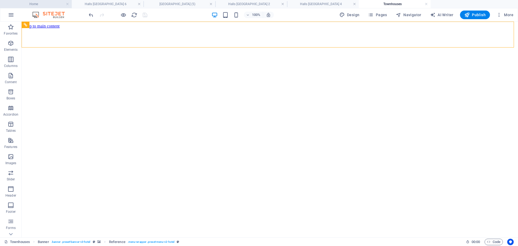
click at [48, 5] on h4 "Home" at bounding box center [36, 4] width 72 height 6
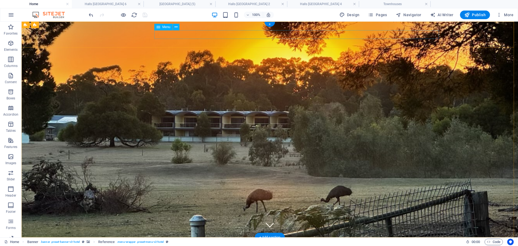
select select
select select "1"
select select
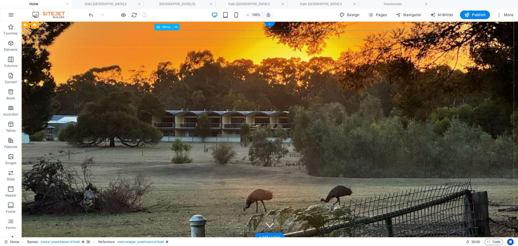
select select "2"
select select
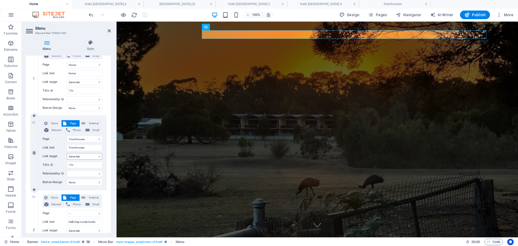
scroll to position [72, 0]
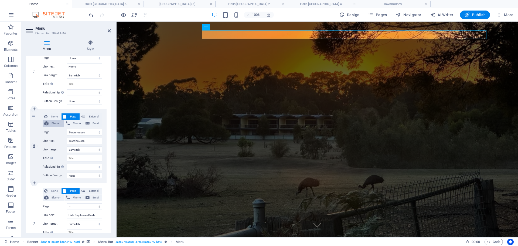
click at [56, 124] on span "Element" at bounding box center [56, 123] width 12 height 6
select select
select select "6"
select select
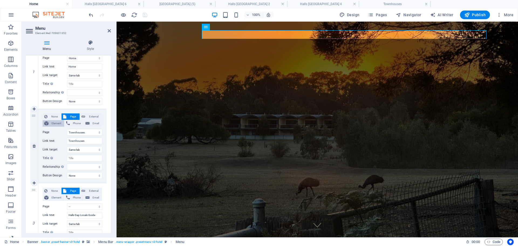
select select
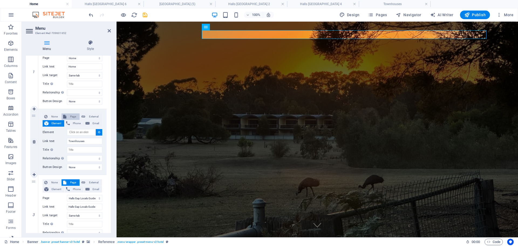
click at [69, 114] on span "Page" at bounding box center [73, 116] width 10 height 6
select select
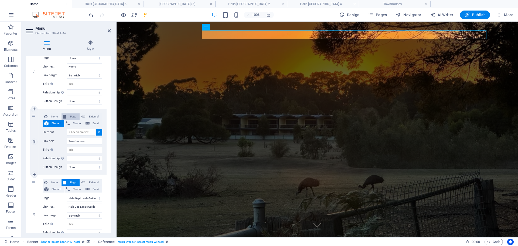
select select
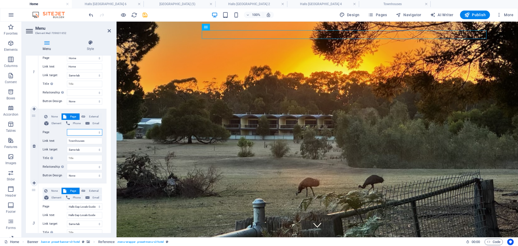
click at [80, 132] on select "Home Townhouses -- Halls Gap Escape Townhouse 2 -- Halls Gap Escape Townhouse 4…" at bounding box center [84, 132] width 35 height 6
select select "1"
click at [67, 129] on select "Home Townhouses -- Halls Gap Escape Townhouse 2 -- Halls Gap Escape Townhouse 4…" at bounding box center [84, 132] width 35 height 6
select select
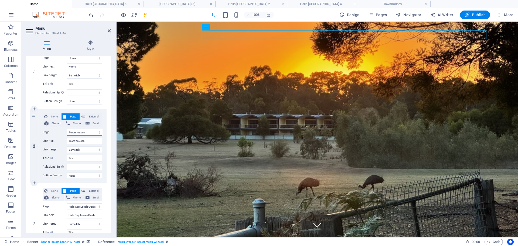
select select
click at [87, 132] on select "Home Townhouses -- Halls Gap Escape Townhouse 2 -- Halls Gap Escape Townhouse 4…" at bounding box center [84, 132] width 35 height 6
click at [67, 129] on select "Home Townhouses -- Halls Gap Escape Townhouse 2 -- Halls Gap Escape Townhouse 4…" at bounding box center [84, 132] width 35 height 6
click at [81, 167] on select "alternate author bookmark external help license next nofollow noreferrer noopen…" at bounding box center [84, 167] width 35 height 6
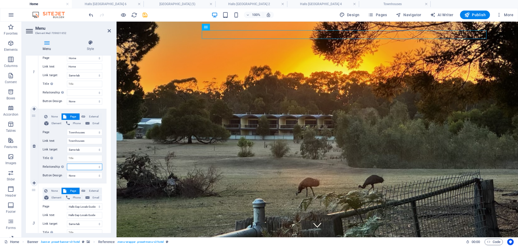
click at [81, 167] on select "alternate author bookmark external help license next nofollow noreferrer noopen…" at bounding box center [84, 167] width 35 height 6
click at [82, 159] on input "Title Additional link description, should not be the same as the link text. The…" at bounding box center [84, 158] width 35 height 6
click at [108, 32] on icon at bounding box center [109, 31] width 3 height 4
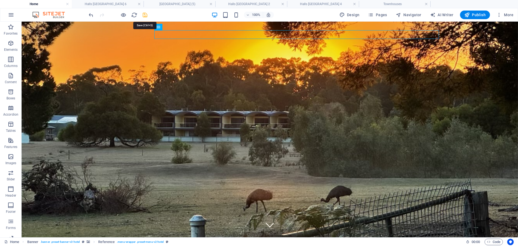
click at [146, 16] on icon "save" at bounding box center [145, 15] width 6 height 6
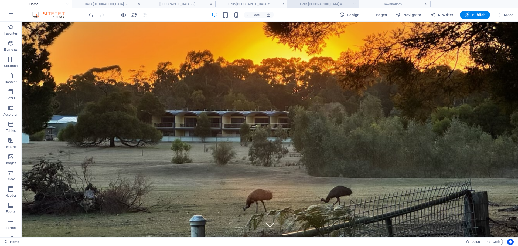
click at [320, 4] on h4 "Halls [GEOGRAPHIC_DATA] 4" at bounding box center [323, 4] width 72 height 6
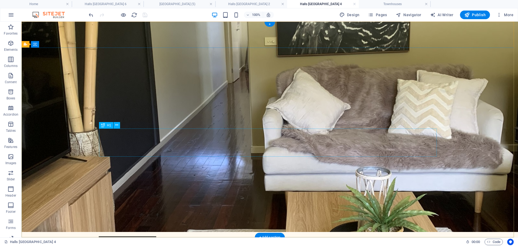
scroll to position [0, 0]
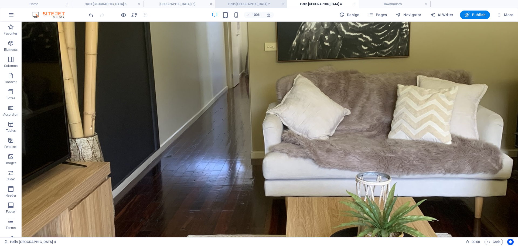
click at [254, 4] on h4 "Halls [GEOGRAPHIC_DATA] 2" at bounding box center [251, 4] width 72 height 6
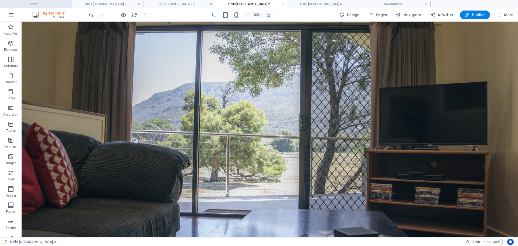
click at [55, 4] on h4 "Home" at bounding box center [36, 4] width 72 height 6
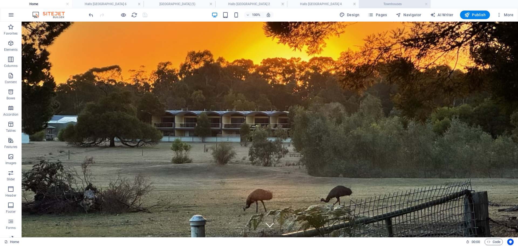
click at [377, 7] on h4 "Townhouses" at bounding box center [395, 4] width 72 height 6
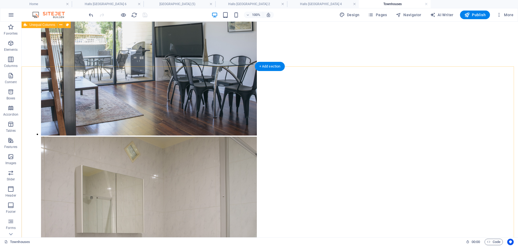
scroll to position [864, 0]
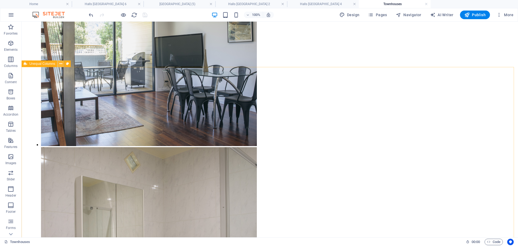
click at [61, 64] on icon at bounding box center [60, 64] width 3 height 6
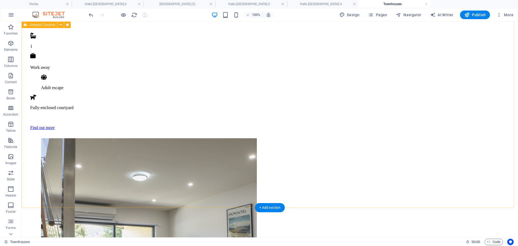
scroll to position [648, 0]
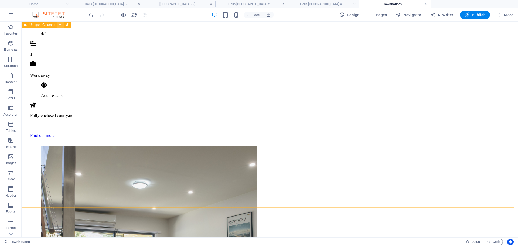
click at [60, 24] on icon at bounding box center [60, 25] width 3 height 6
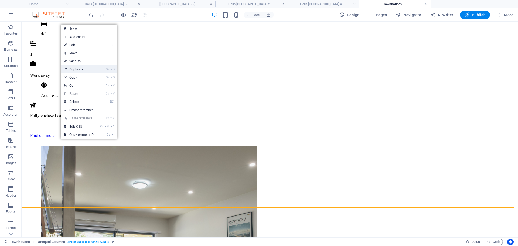
click at [85, 68] on link "Ctrl D Duplicate" at bounding box center [79, 69] width 36 height 8
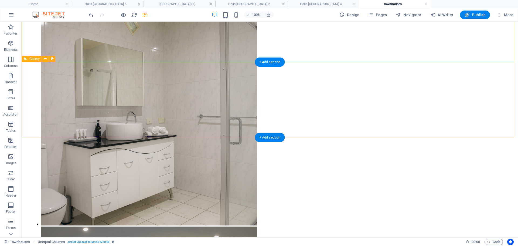
scroll to position [1008, 0]
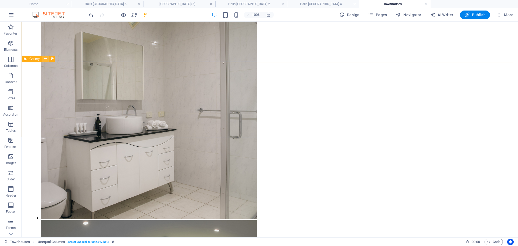
click at [45, 58] on icon at bounding box center [45, 59] width 3 height 6
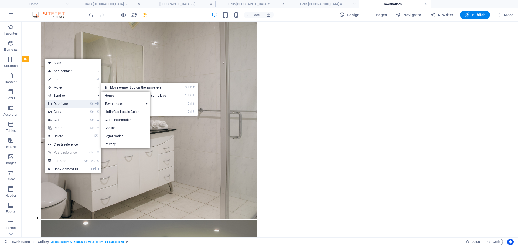
click at [63, 104] on link "Ctrl D Duplicate" at bounding box center [63, 104] width 36 height 8
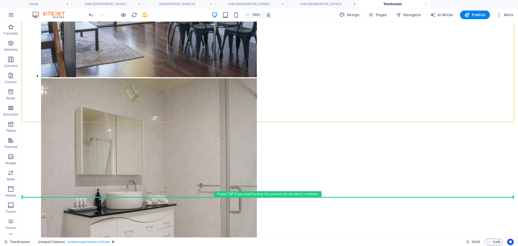
scroll to position [950, 0]
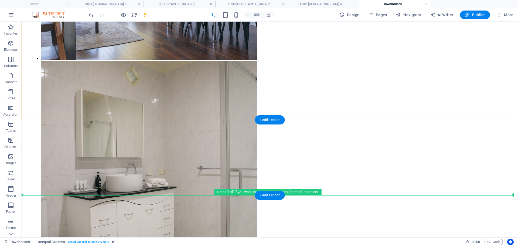
drag, startPoint x: 68, startPoint y: 82, endPoint x: 48, endPoint y: 172, distance: 91.5
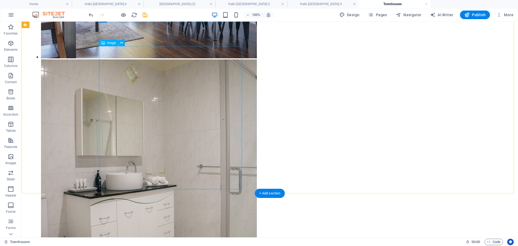
scroll to position [880, 0]
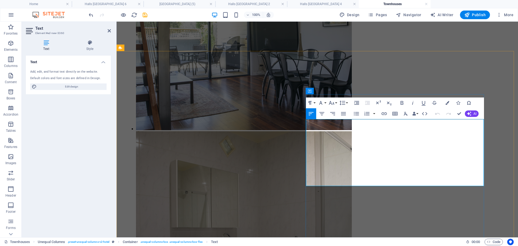
drag, startPoint x: 309, startPoint y: 125, endPoint x: 410, endPoint y: 147, distance: 104.0
drag, startPoint x: 327, startPoint y: 163, endPoint x: 426, endPoint y: 163, distance: 98.3
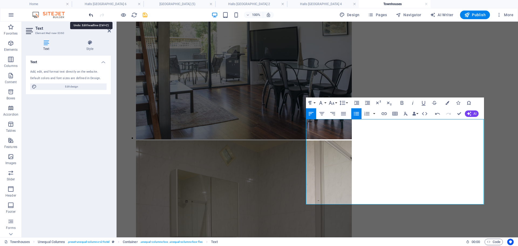
click at [92, 15] on icon "undo" at bounding box center [91, 15] width 6 height 6
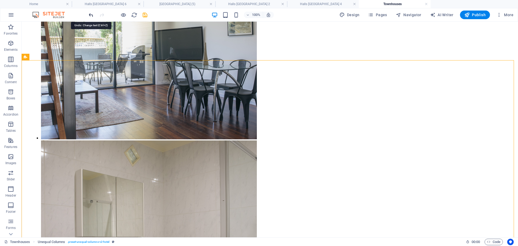
click at [90, 14] on icon "undo" at bounding box center [91, 15] width 6 height 6
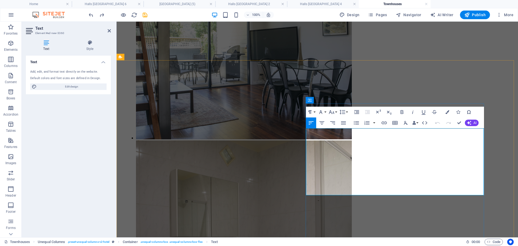
drag, startPoint x: 370, startPoint y: 178, endPoint x: 447, endPoint y: 176, distance: 76.2
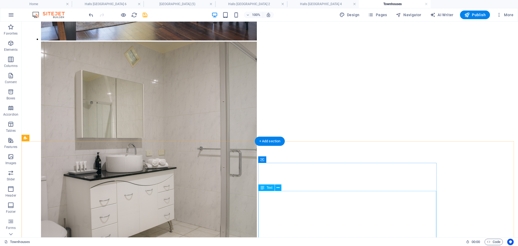
scroll to position [943, 0]
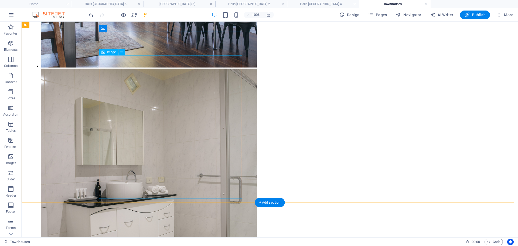
select select "px"
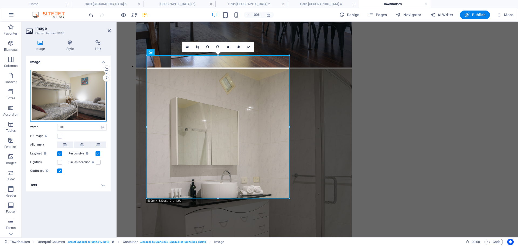
click at [70, 83] on div "Drag files here, click to choose files or select files from Files or our free s…" at bounding box center [68, 96] width 76 height 52
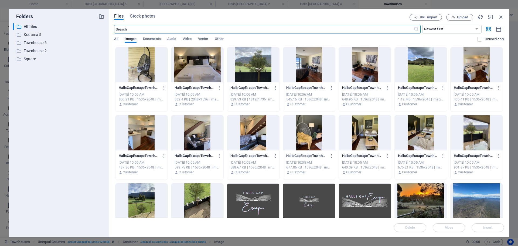
scroll to position [885, 0]
click at [367, 133] on div at bounding box center [365, 132] width 52 height 35
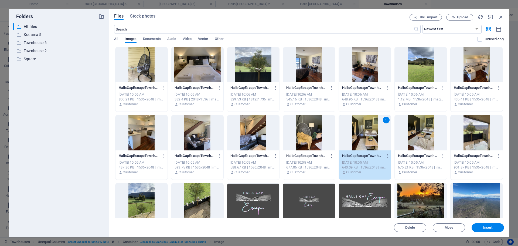
click at [367, 133] on div "1" at bounding box center [365, 132] width 52 height 35
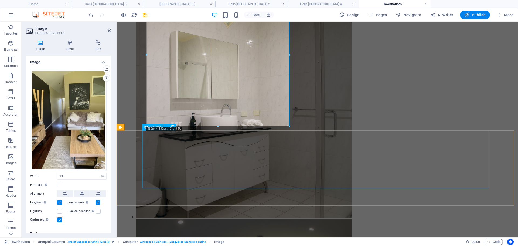
scroll to position [1015, 0]
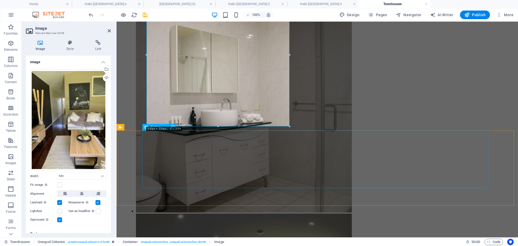
select select "4"
select select "px"
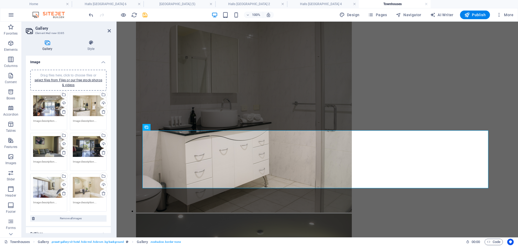
click at [48, 103] on div "Drag files here, click to choose files or select files from Files or our free s…" at bounding box center [48, 106] width 31 height 22
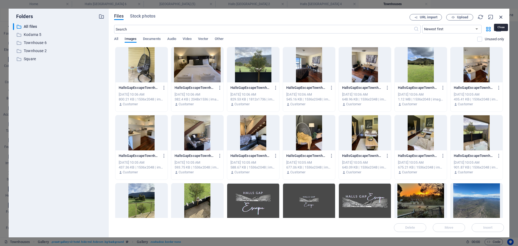
click at [503, 16] on icon "button" at bounding box center [501, 17] width 6 height 6
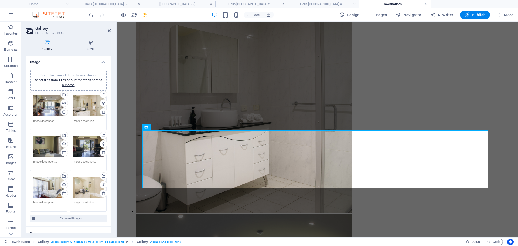
click at [51, 105] on div "Drag files here, click to choose files or select files from Files or our free s…" at bounding box center [48, 106] width 31 height 22
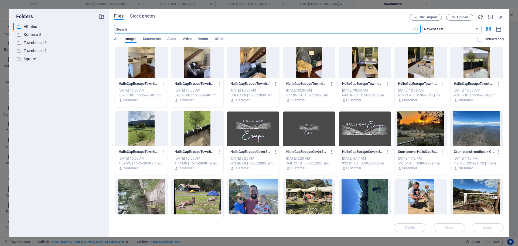
scroll to position [0, 0]
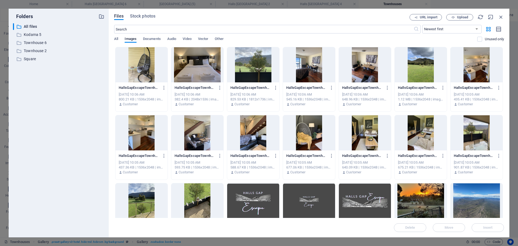
click at [200, 142] on div at bounding box center [197, 132] width 52 height 35
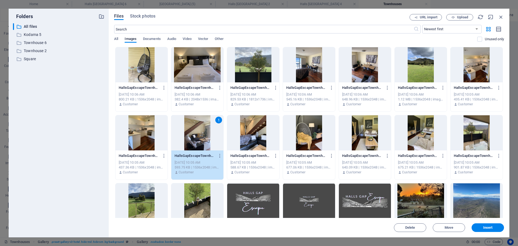
click at [200, 142] on div "1" at bounding box center [197, 132] width 52 height 35
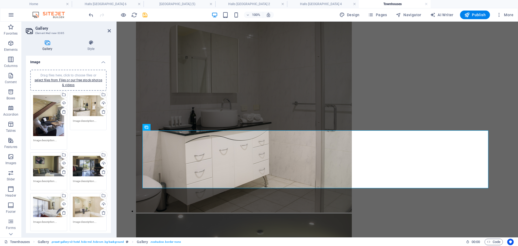
click at [83, 108] on div "Drag files here, click to choose files or select files from Files or our free s…" at bounding box center [88, 106] width 31 height 22
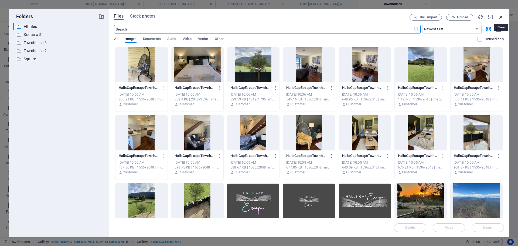
click at [501, 16] on icon "button" at bounding box center [501, 17] width 6 height 6
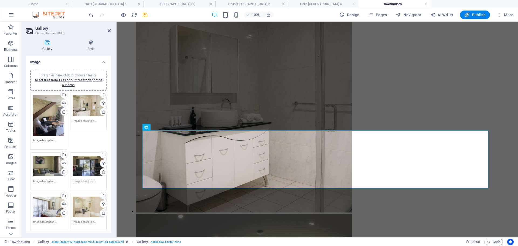
click at [43, 163] on div "Drag files here, click to choose files or select files from Files or our free s…" at bounding box center [48, 166] width 31 height 22
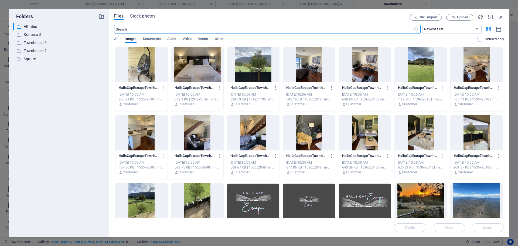
scroll to position [982, 0]
click at [201, 66] on div at bounding box center [197, 64] width 52 height 35
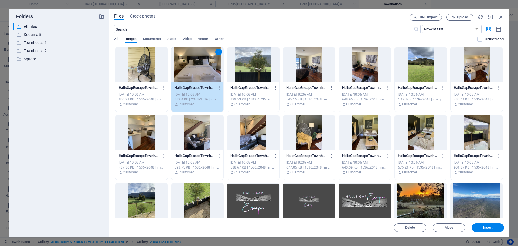
click at [201, 66] on div "1" at bounding box center [197, 64] width 52 height 35
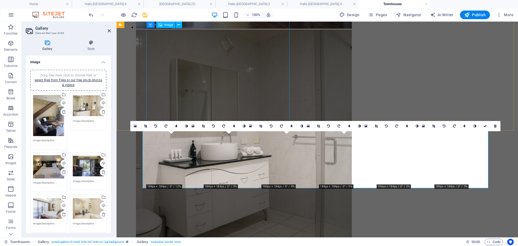
scroll to position [1015, 0]
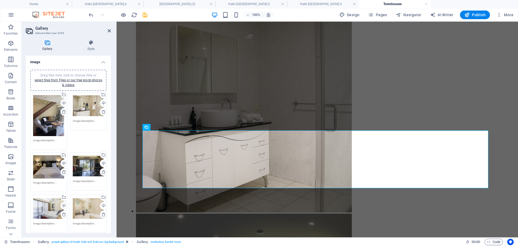
click at [80, 168] on div "Drag files here, click to choose files or select files from Files or our free s…" at bounding box center [88, 166] width 31 height 22
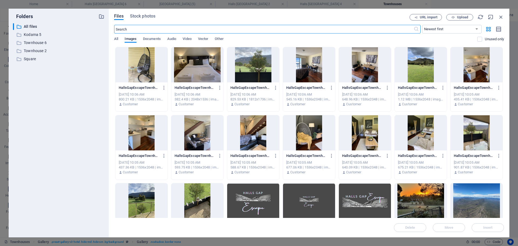
scroll to position [982, 0]
click at [419, 132] on div at bounding box center [421, 132] width 52 height 35
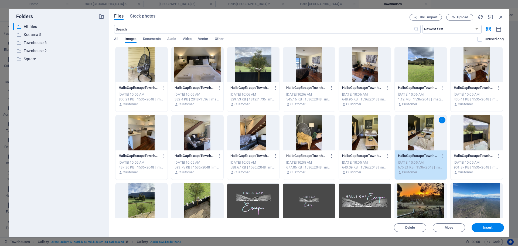
click at [419, 132] on div "1" at bounding box center [421, 132] width 52 height 35
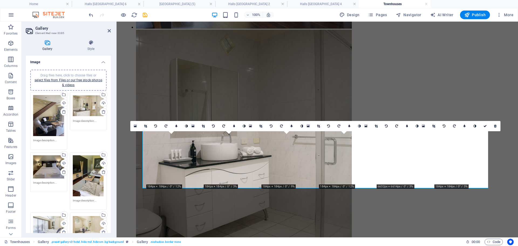
scroll to position [1015, 0]
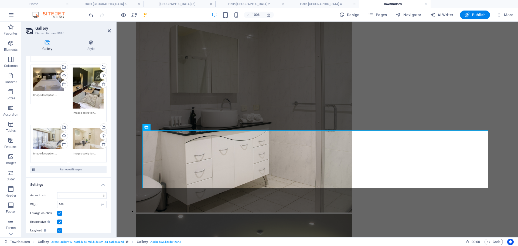
scroll to position [110, 0]
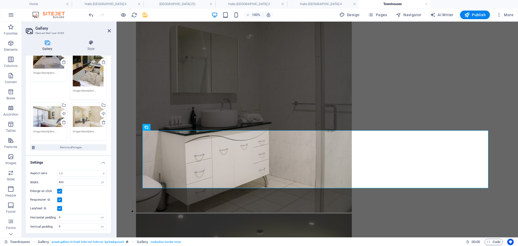
click at [43, 123] on div "Drag files here, click to choose files or select files from Files or our free s…" at bounding box center [48, 117] width 31 height 22
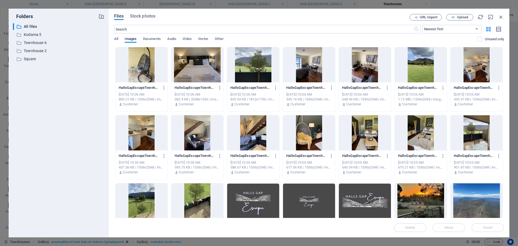
scroll to position [982, 0]
select select "4"
select select "px"
click at [311, 140] on div at bounding box center [309, 132] width 52 height 35
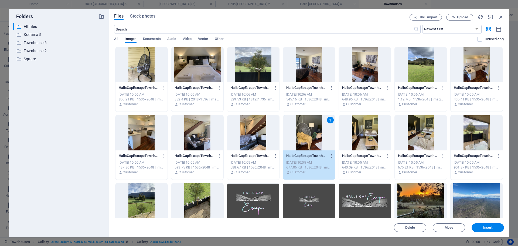
click at [311, 140] on div "1" at bounding box center [309, 132] width 52 height 35
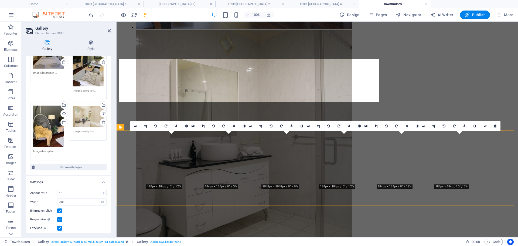
scroll to position [1015, 0]
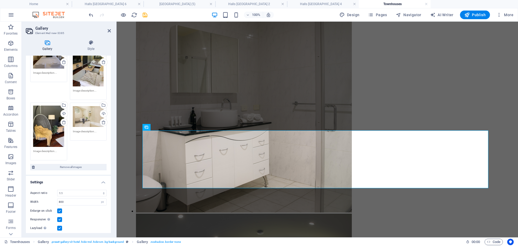
click at [86, 114] on div "Drag files here, click to choose files or select files from Files or our free s…" at bounding box center [88, 117] width 31 height 22
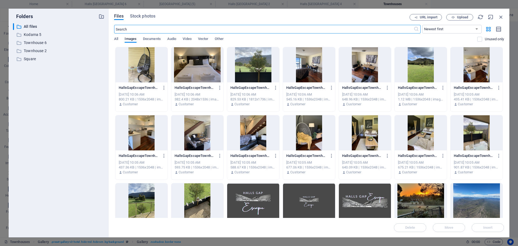
scroll to position [982, 0]
click at [475, 140] on div at bounding box center [477, 132] width 52 height 35
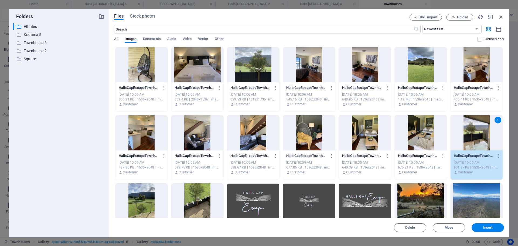
click at [475, 140] on div "1" at bounding box center [477, 132] width 52 height 35
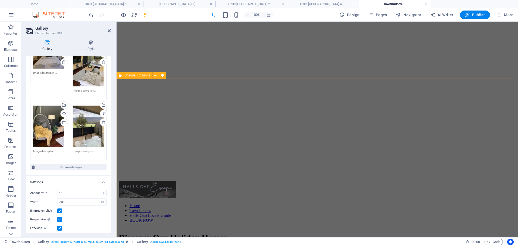
scroll to position [7, 0]
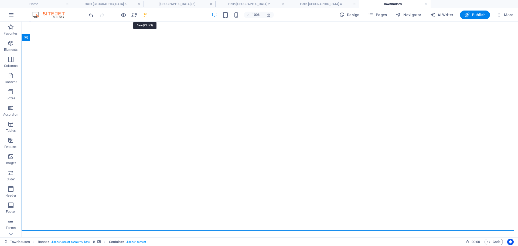
drag, startPoint x: 146, startPoint y: 15, endPoint x: 96, endPoint y: 6, distance: 49.9
click at [146, 15] on icon "save" at bounding box center [145, 15] width 6 height 6
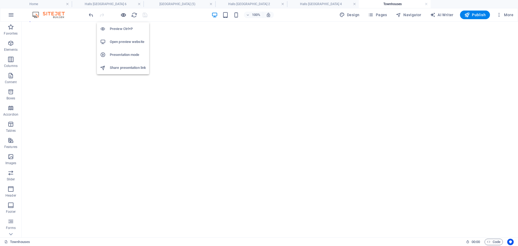
click at [123, 15] on icon "button" at bounding box center [123, 15] width 6 height 6
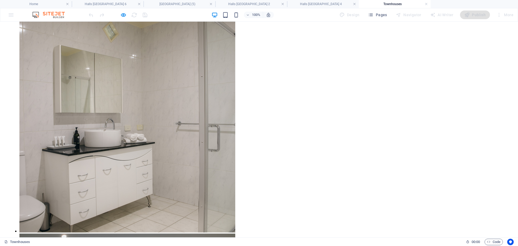
scroll to position [1139, 0]
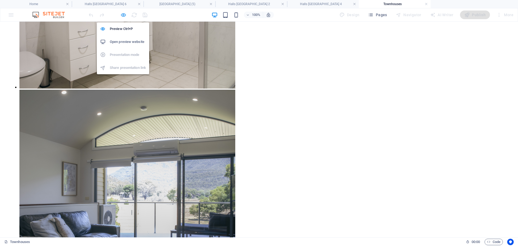
click at [122, 15] on icon "button" at bounding box center [123, 15] width 6 height 6
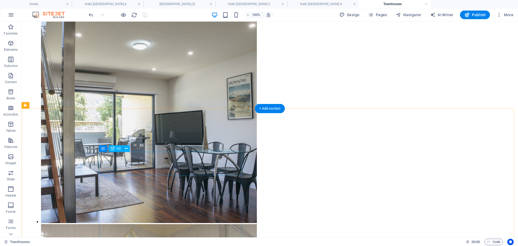
scroll to position [779, 0]
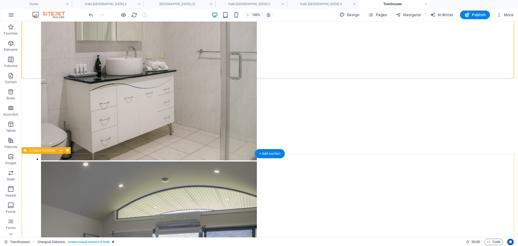
scroll to position [851, 0]
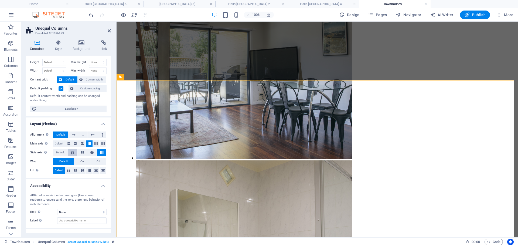
scroll to position [0, 0]
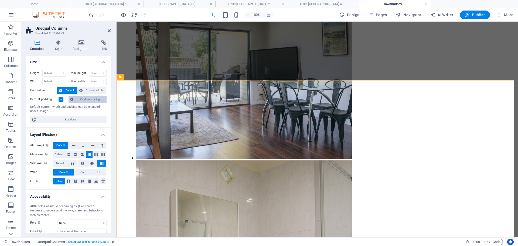
click at [95, 99] on span "Custom spacing" at bounding box center [90, 99] width 30 height 6
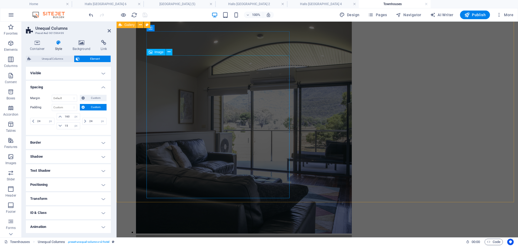
scroll to position [1139, 0]
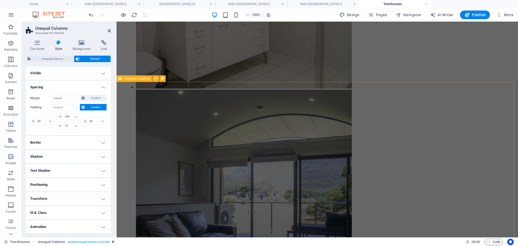
select select "px"
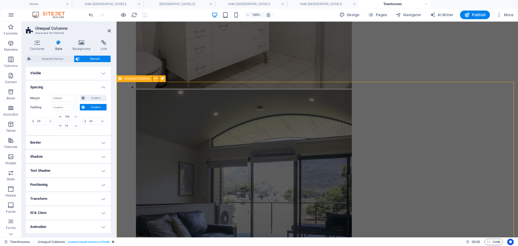
select select "px"
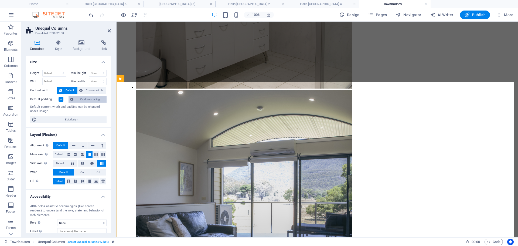
click at [87, 100] on span "Custom spacing" at bounding box center [90, 99] width 30 height 6
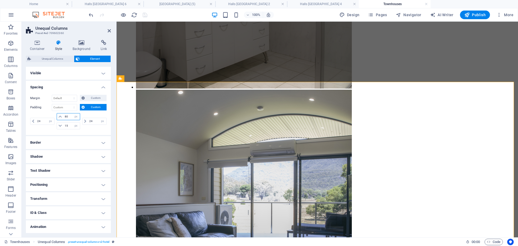
drag, startPoint x: 70, startPoint y: 115, endPoint x: 63, endPoint y: 117, distance: 7.6
click at [63, 117] on input "80" at bounding box center [71, 116] width 16 height 6
type input "160"
click at [93, 112] on div "Padding Default px rem % vh vw Custom Custom 24 px rem % vh vw 160 px rem % vh …" at bounding box center [68, 117] width 76 height 27
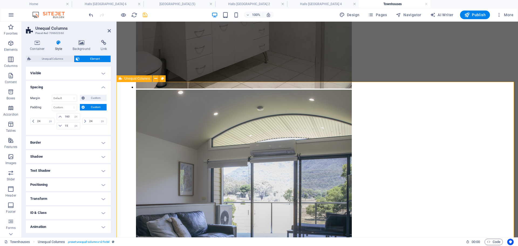
click at [107, 31] on header "Unequal Columns Preset #ed-709602360" at bounding box center [68, 29] width 85 height 14
click at [110, 32] on icon at bounding box center [109, 31] width 3 height 4
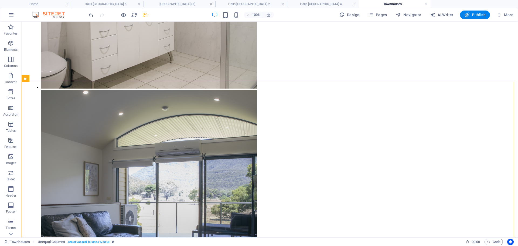
click at [146, 13] on icon "save" at bounding box center [145, 15] width 6 height 6
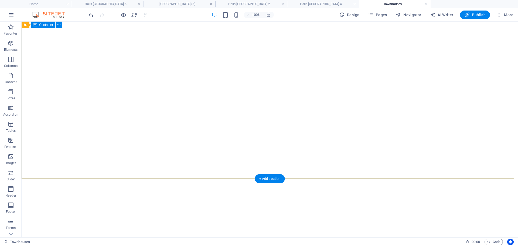
scroll to position [0, 0]
